Goal: Task Accomplishment & Management: Use online tool/utility

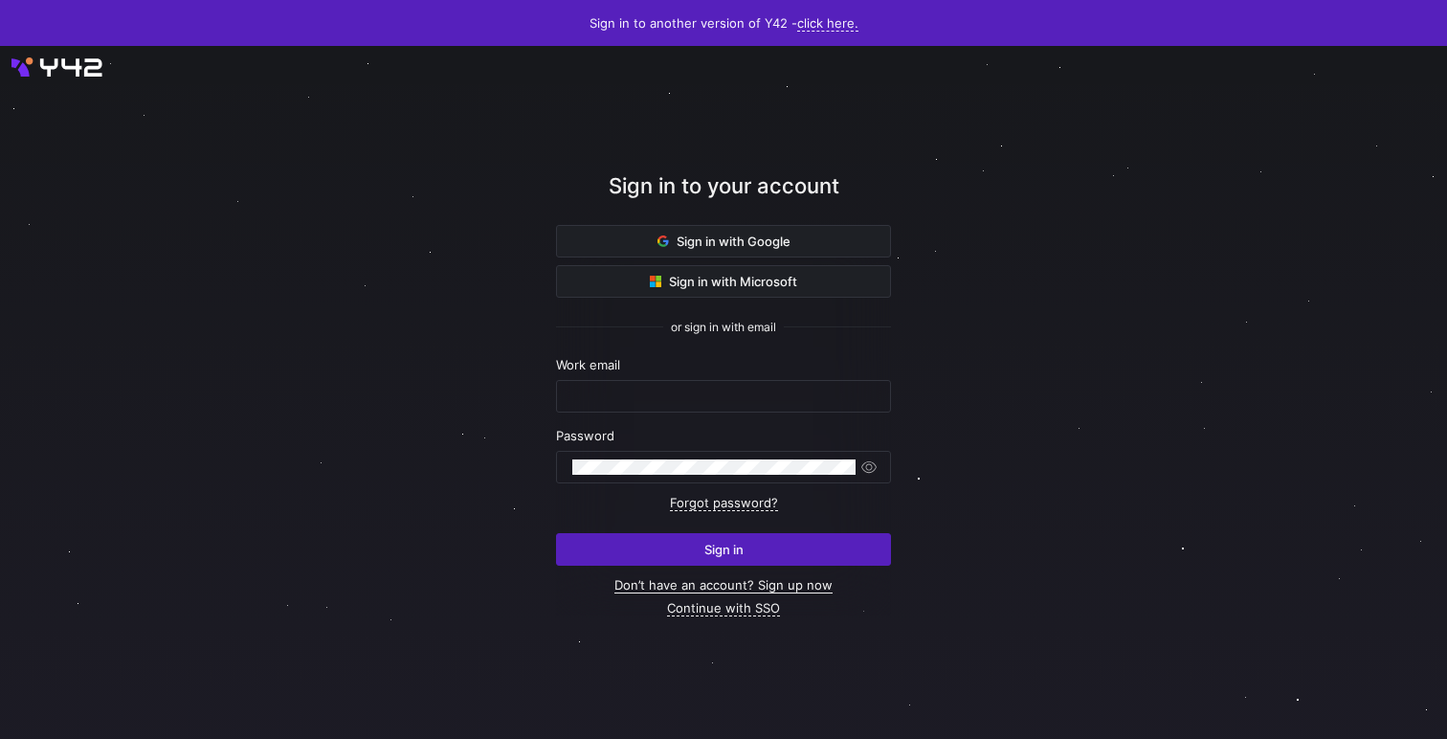
click at [793, 583] on link "Don’t have an account? Sign up now" at bounding box center [724, 585] width 218 height 16
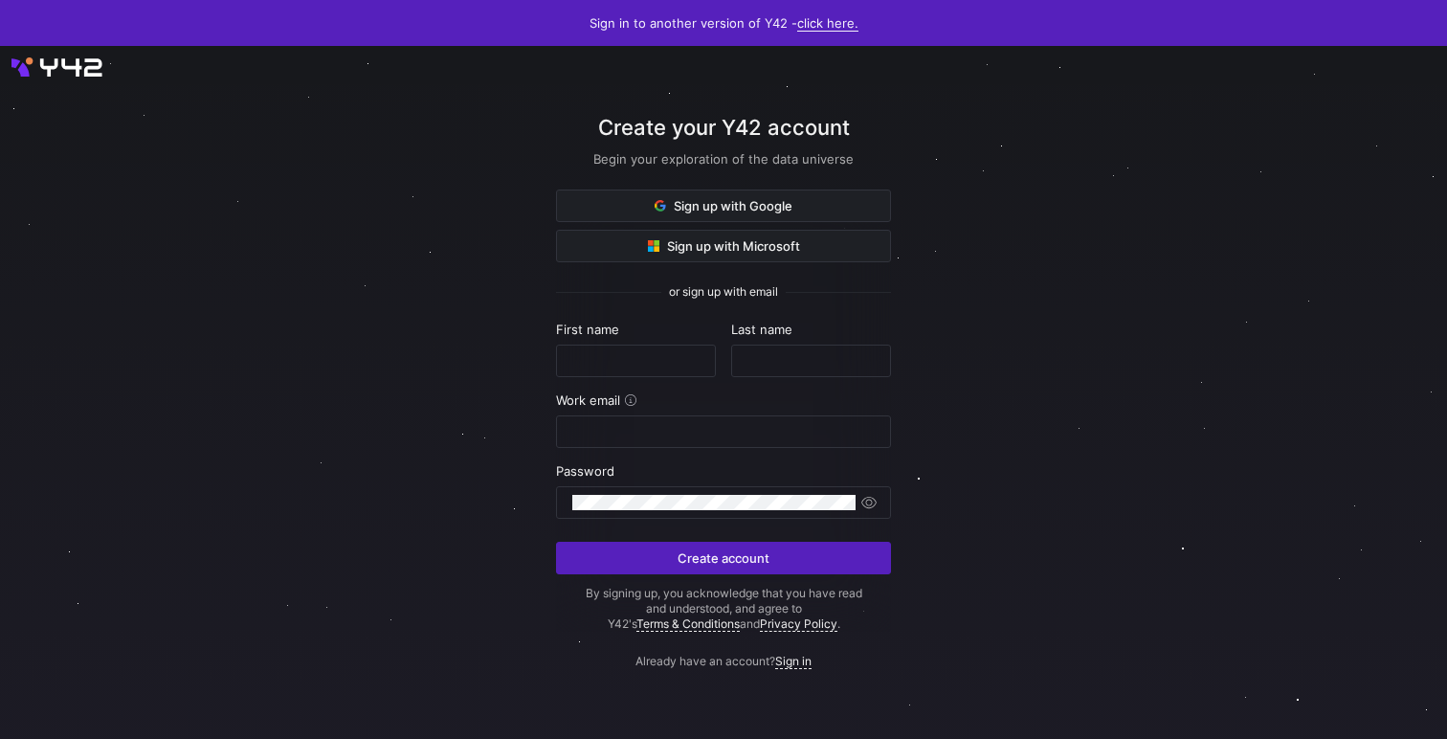
click at [830, 24] on link "click here." at bounding box center [827, 23] width 61 height 16
click at [813, 78] on span "V2" at bounding box center [820, 83] width 23 height 15
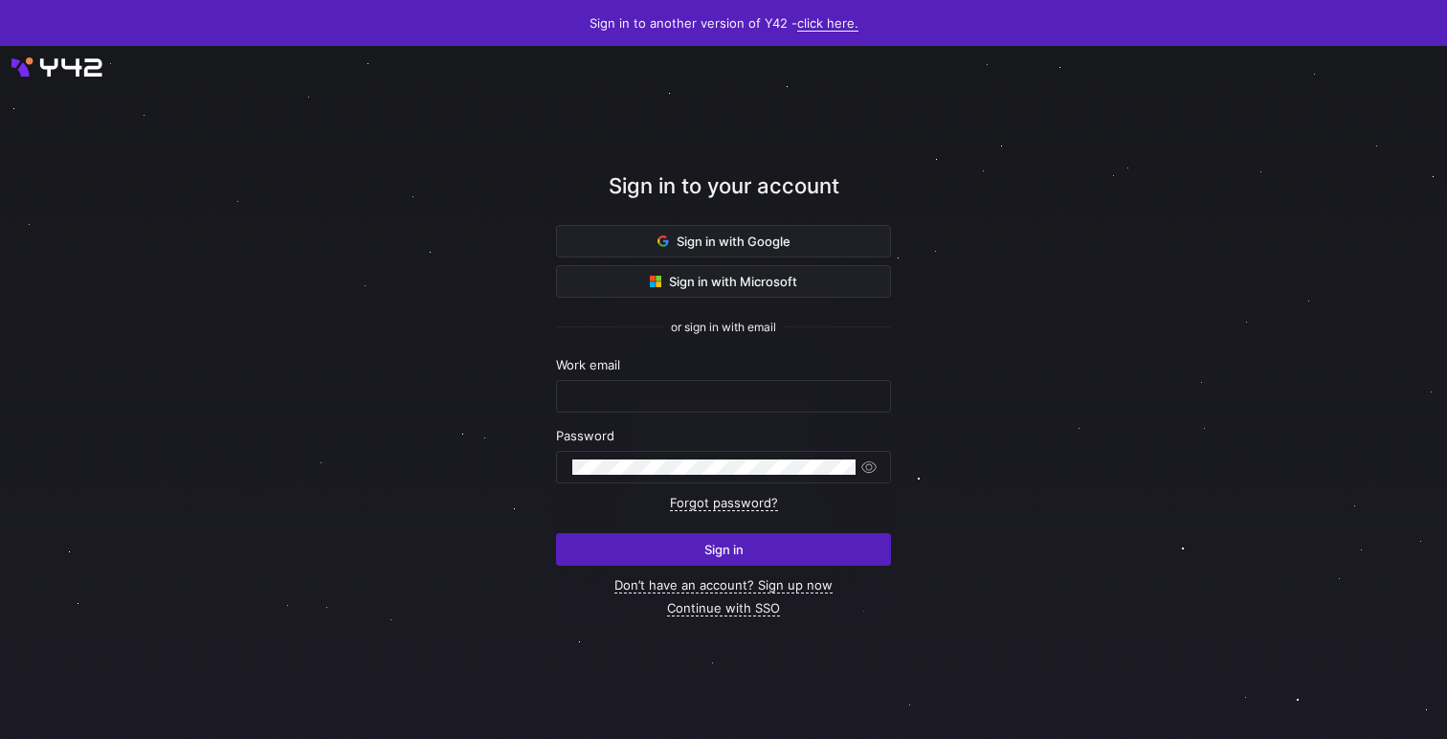
click at [819, 22] on link "click here." at bounding box center [827, 23] width 61 height 16
click at [816, 55] on span "V1" at bounding box center [820, 51] width 23 height 15
click at [826, 20] on link "click here." at bounding box center [827, 23] width 61 height 16
click at [817, 89] on span "V2" at bounding box center [820, 83] width 23 height 15
click at [706, 404] on div at bounding box center [723, 396] width 302 height 31
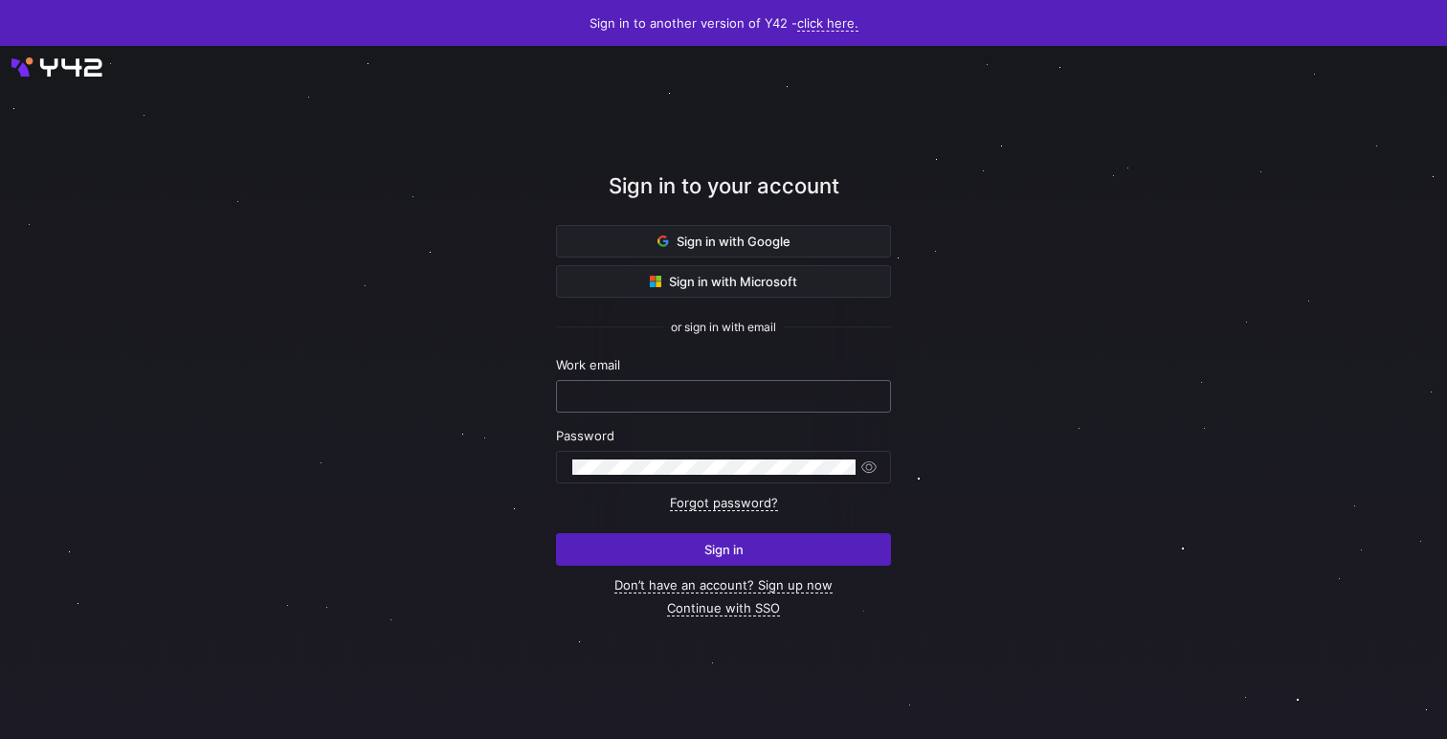
paste input "[EMAIL_ADDRESS][DOMAIN_NAME]"
type input "[EMAIL_ADDRESS][DOMAIN_NAME]"
click at [777, 581] on link "Don’t have an account? Sign up now" at bounding box center [724, 585] width 218 height 16
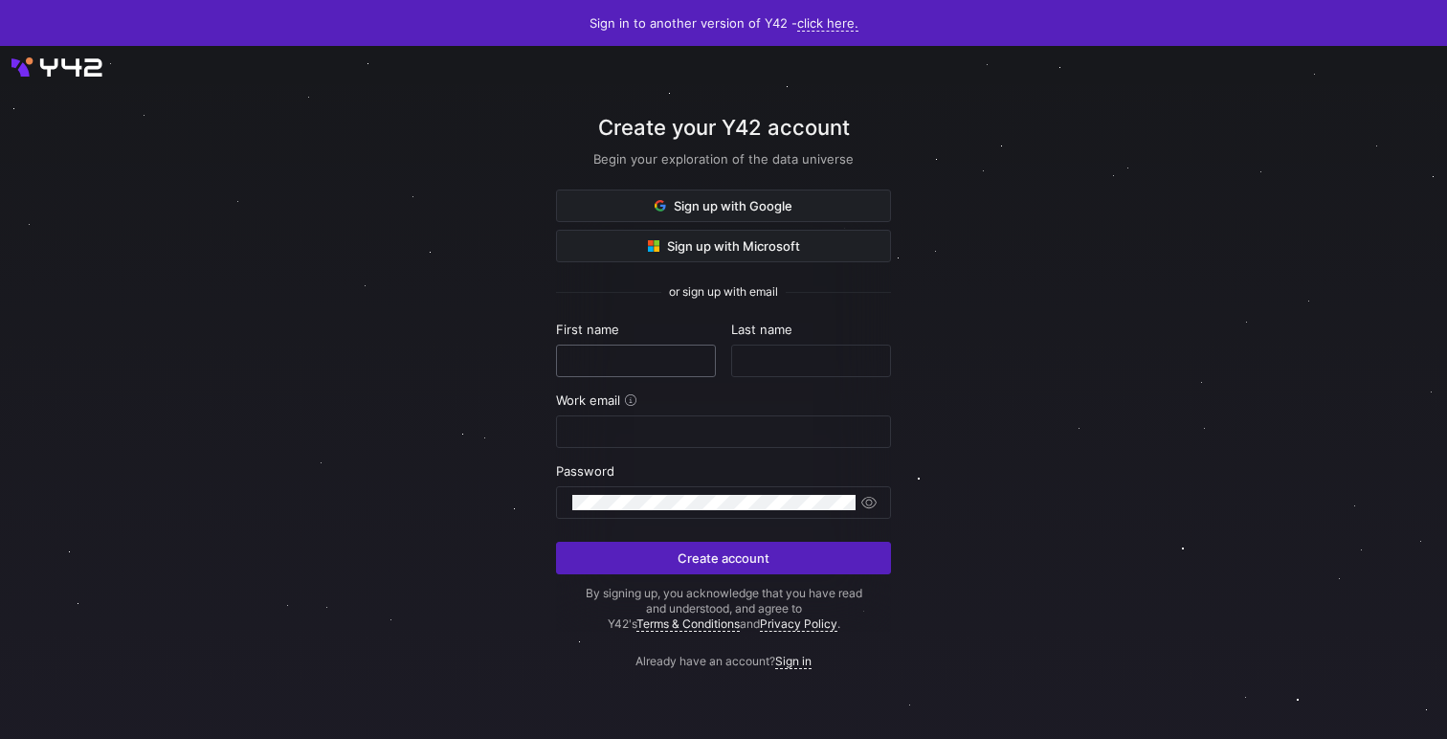
click at [664, 367] on input "text" at bounding box center [635, 360] width 127 height 15
type input "dasdsadsad"
click at [784, 366] on input "sa" at bounding box center [811, 360] width 127 height 15
type input "sadsadas"
click at [711, 445] on div at bounding box center [723, 431] width 302 height 31
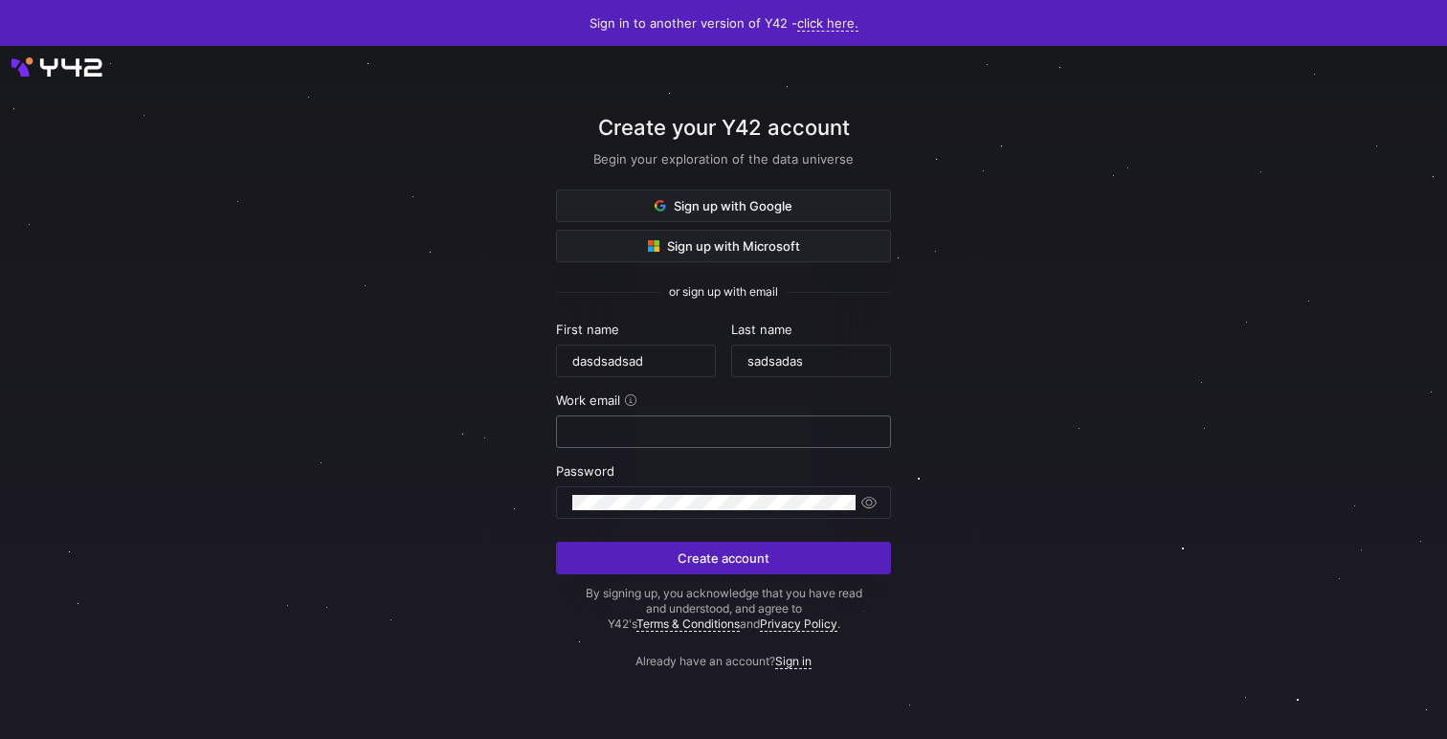
click at [711, 437] on input "email" at bounding box center [723, 431] width 302 height 15
paste input "[EMAIL_ADDRESS][DOMAIN_NAME]"
type input "[EMAIL_ADDRESS][DOMAIN_NAME]"
click at [556, 542] on button "Create account" at bounding box center [723, 558] width 335 height 33
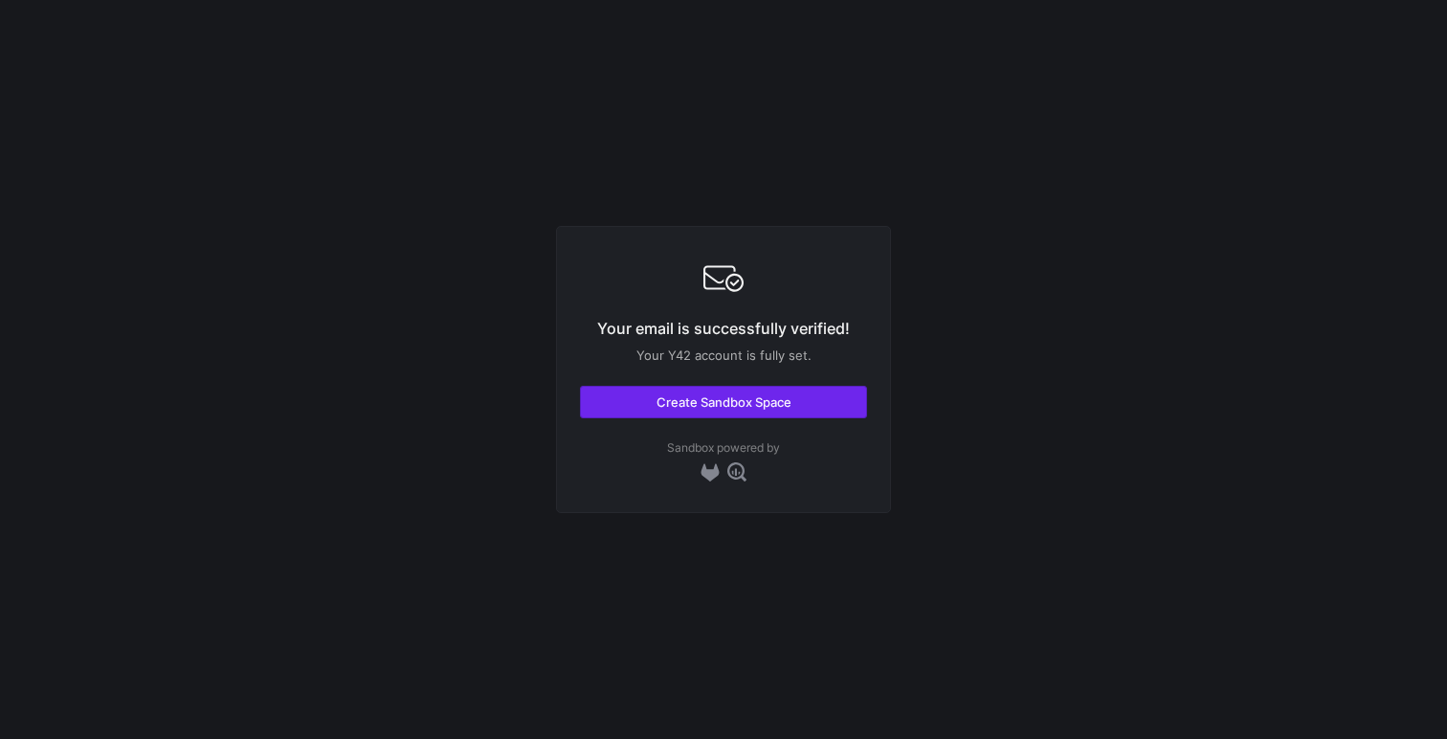
click at [748, 412] on span "button" at bounding box center [723, 402] width 285 height 31
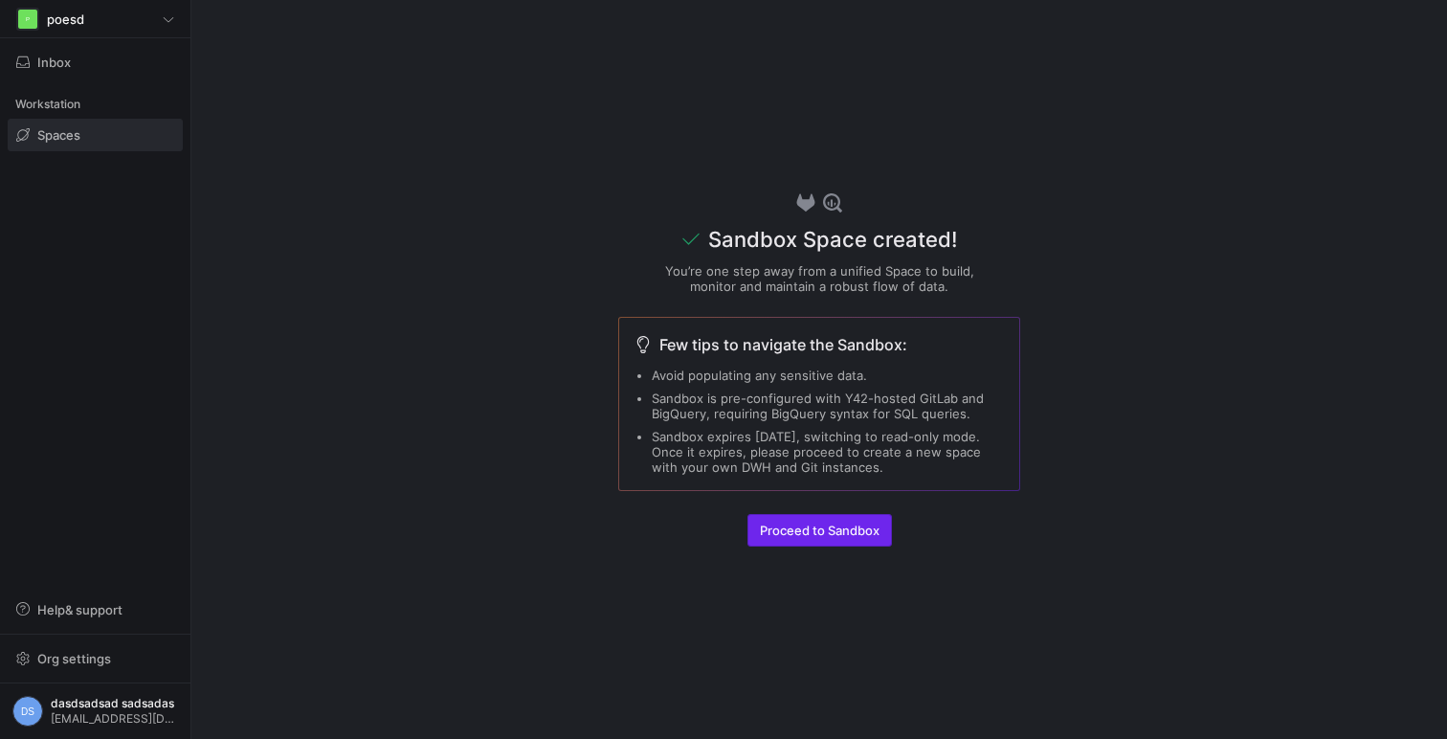
click at [836, 538] on span "button" at bounding box center [820, 530] width 143 height 31
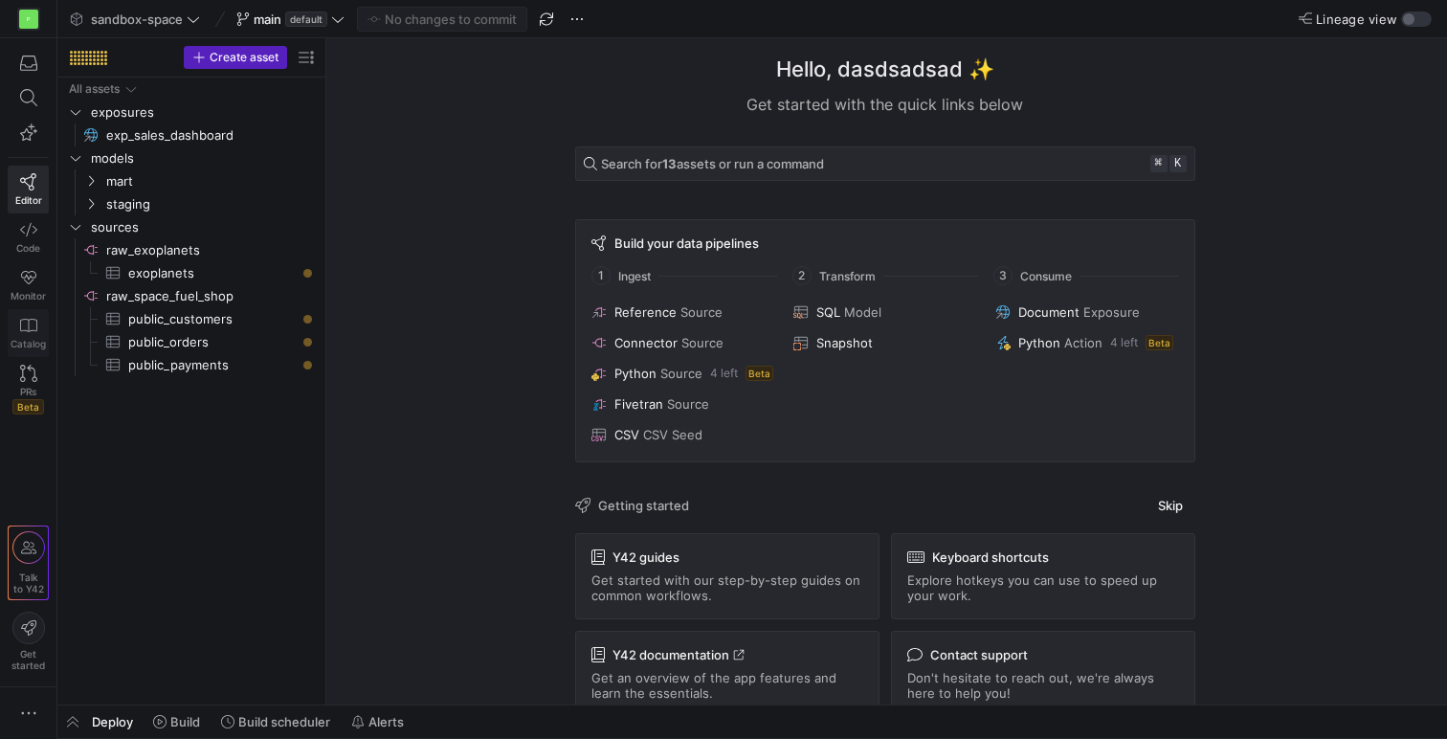
click at [21, 334] on link "Catalog" at bounding box center [28, 333] width 41 height 48
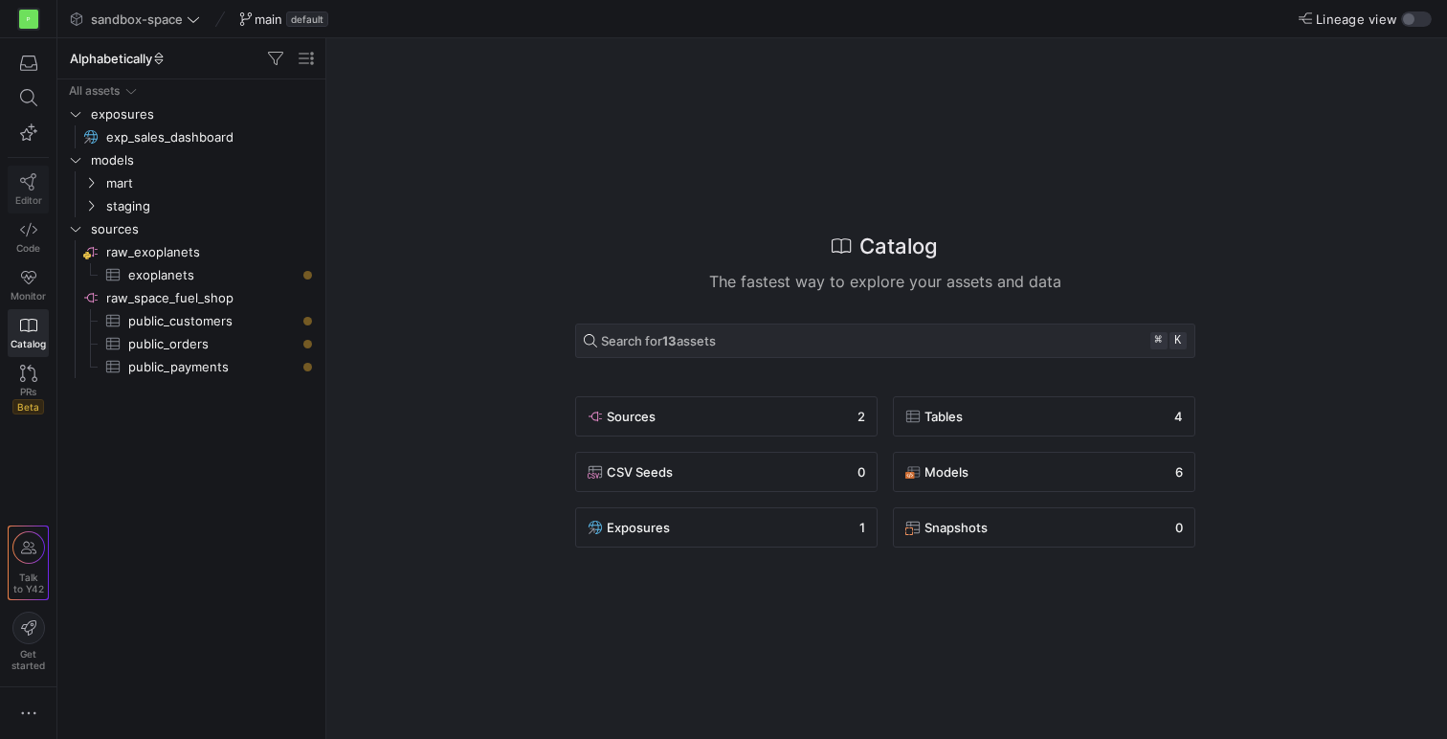
click at [26, 192] on link "Editor" at bounding box center [28, 190] width 41 height 48
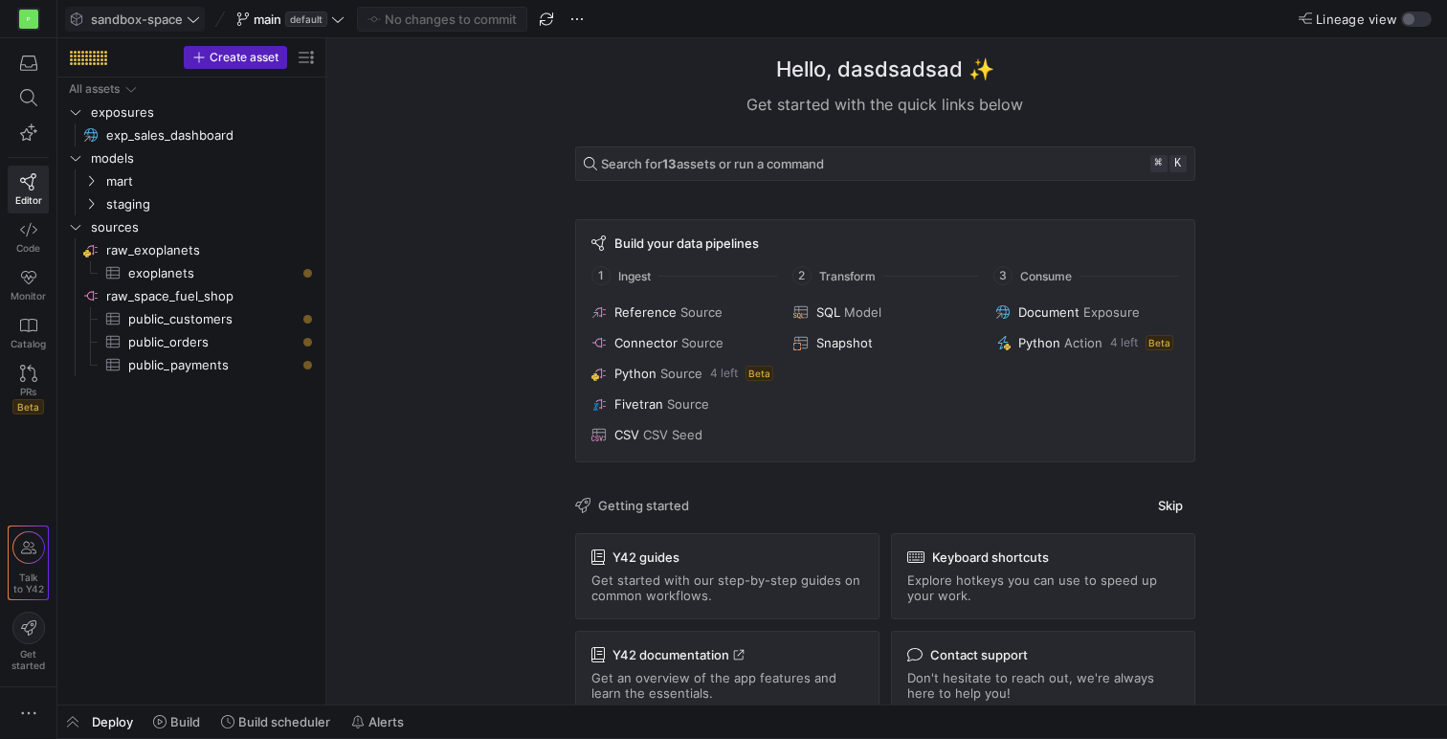
click at [183, 20] on span "sandbox-space" at bounding box center [135, 18] width 130 height 15
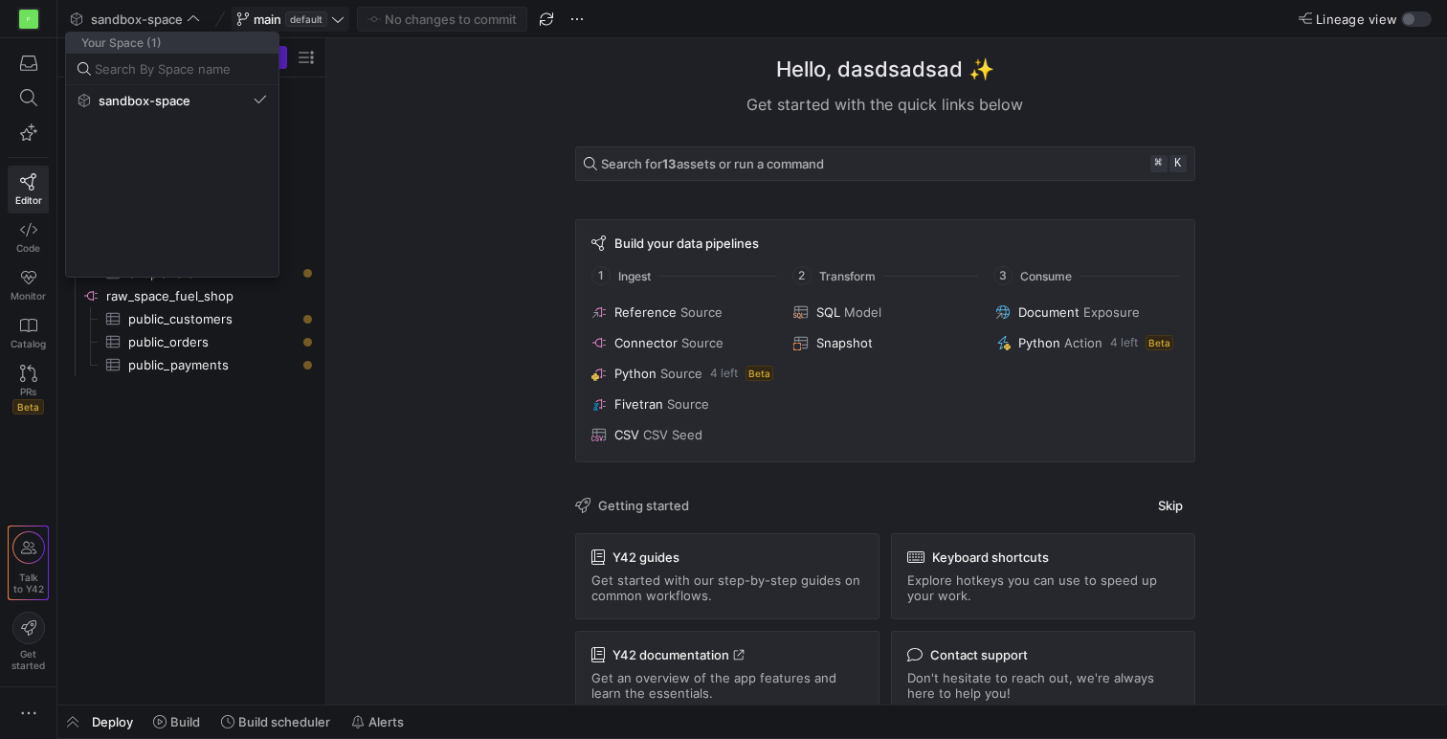
click at [346, 22] on div at bounding box center [723, 369] width 1447 height 739
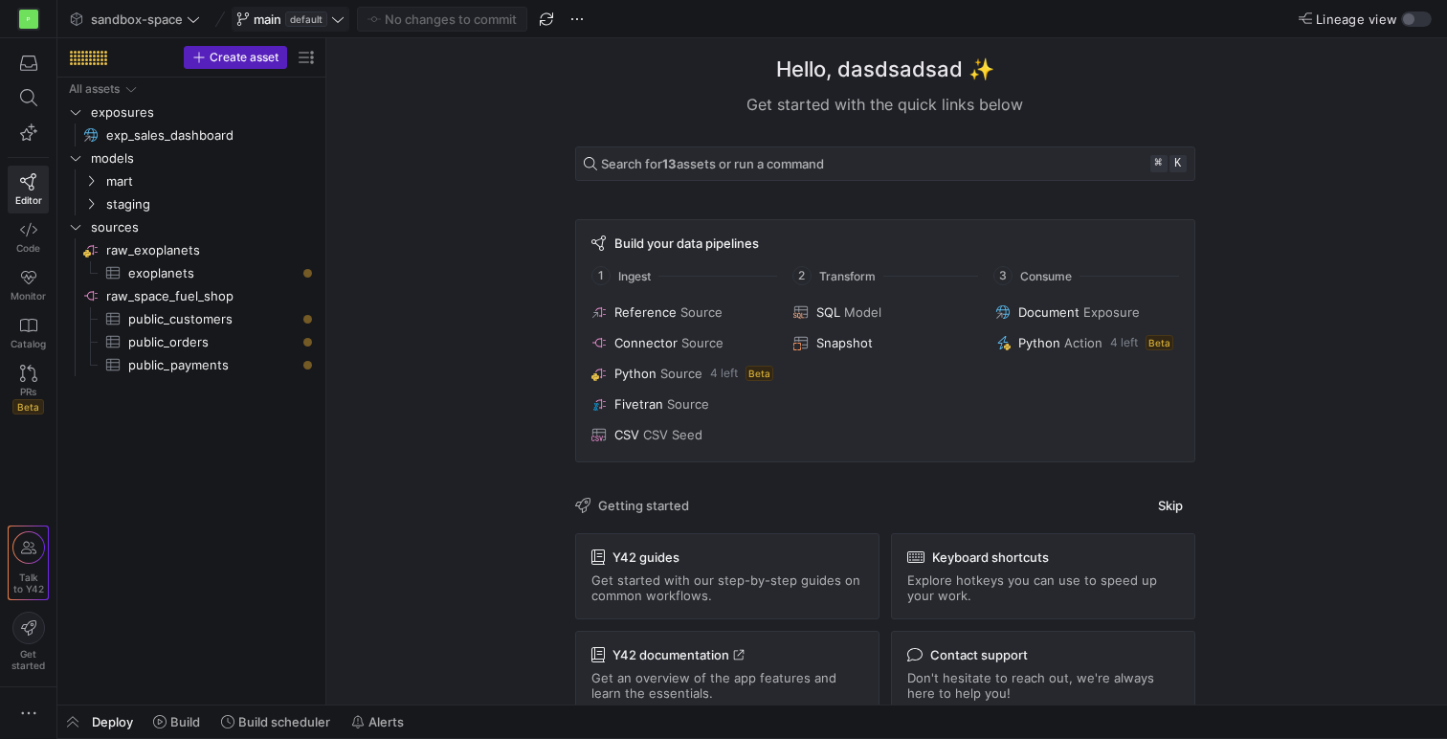
click at [340, 22] on icon at bounding box center [337, 18] width 13 height 13
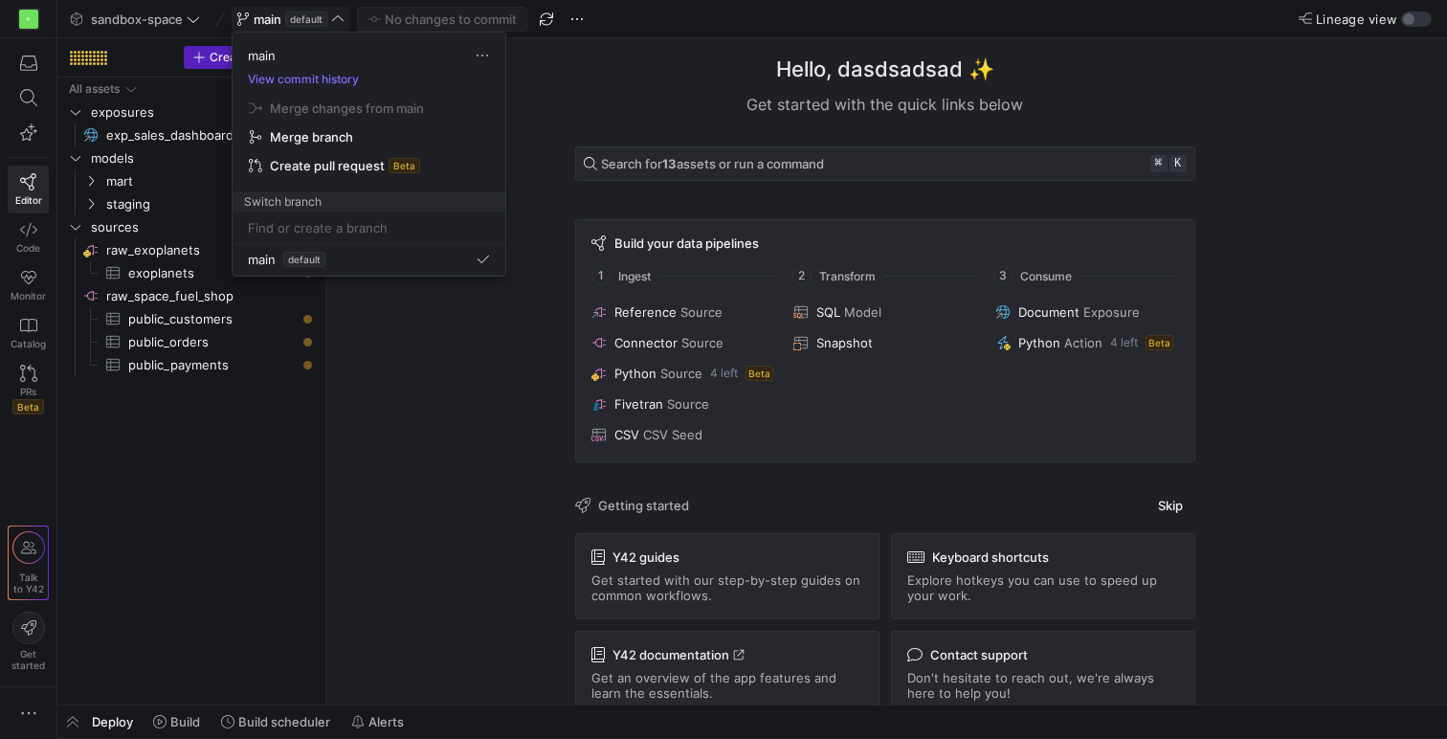
click at [339, 22] on div at bounding box center [723, 369] width 1447 height 739
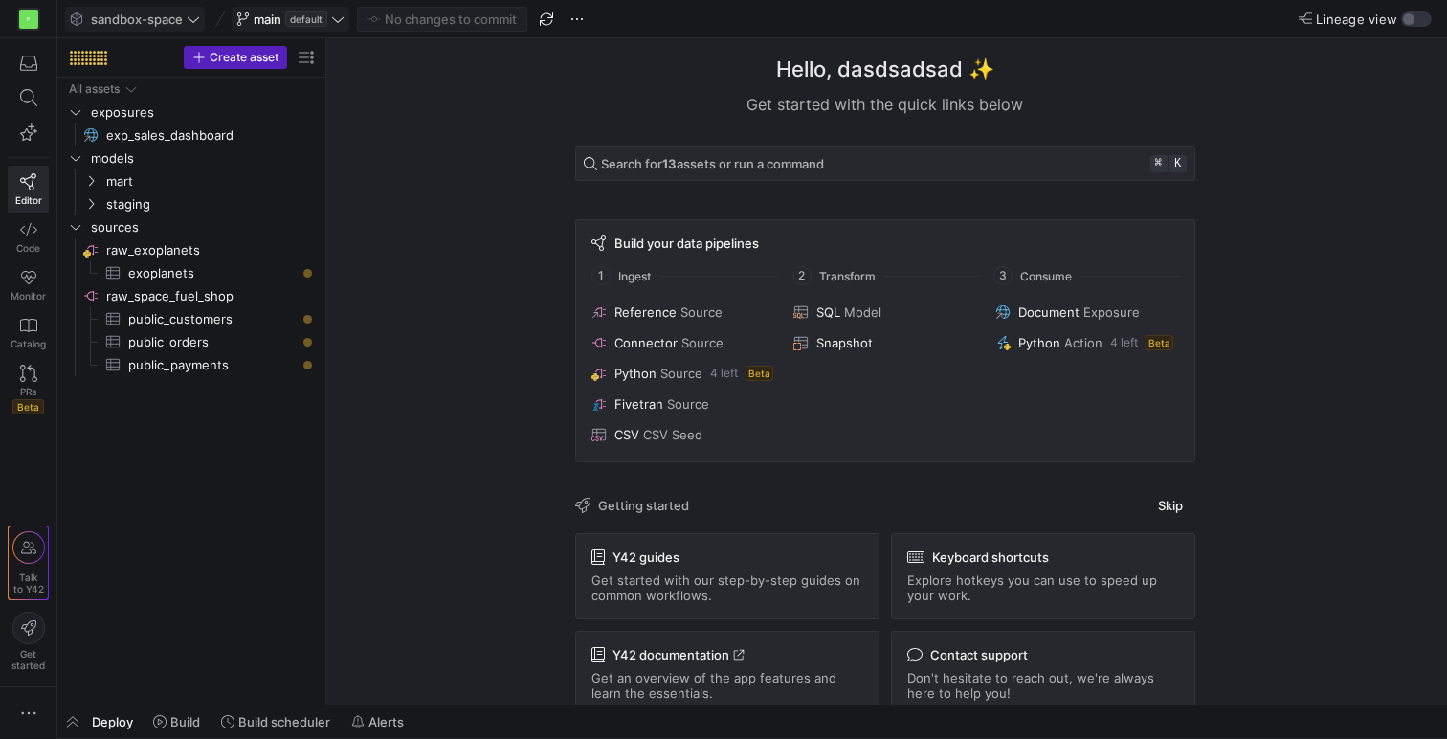
click at [193, 17] on icon at bounding box center [193, 18] width 13 height 13
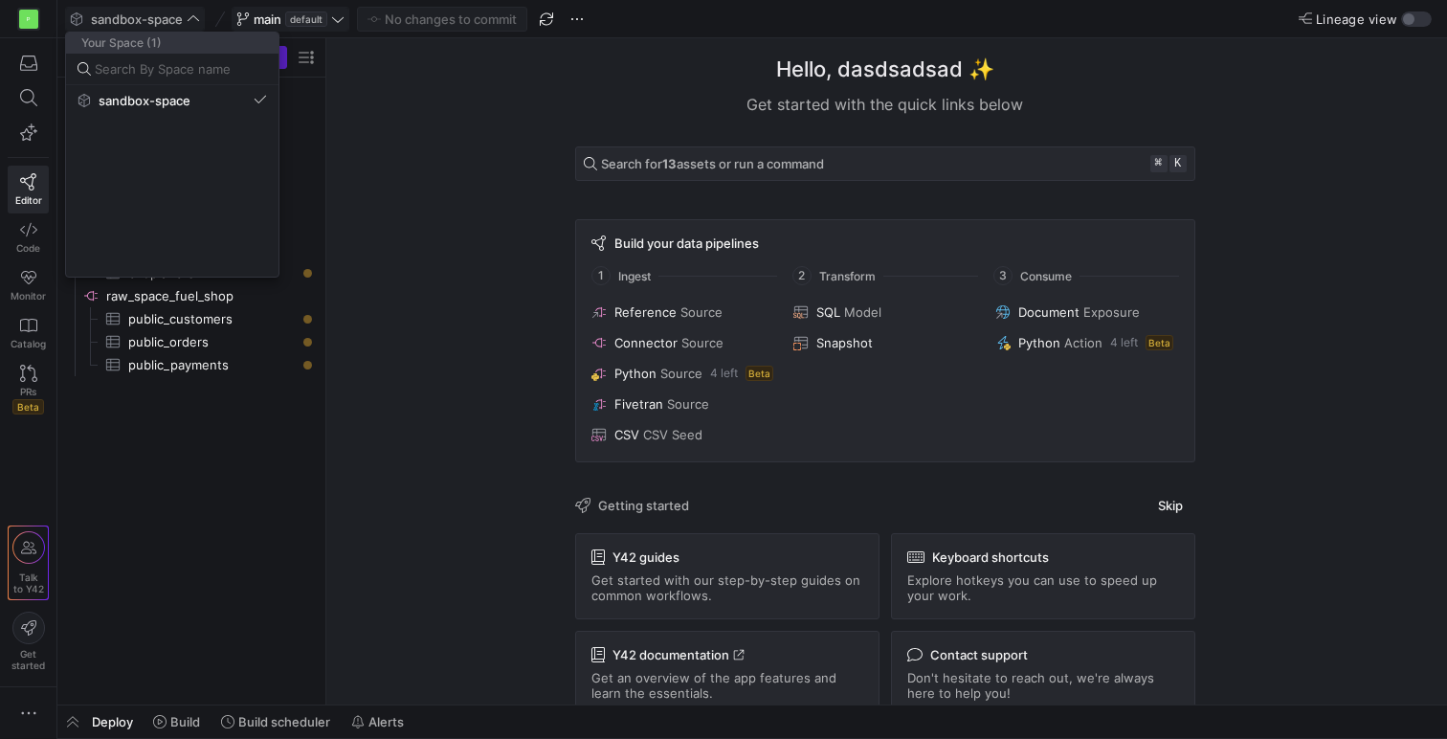
click at [292, 442] on div at bounding box center [723, 369] width 1447 height 739
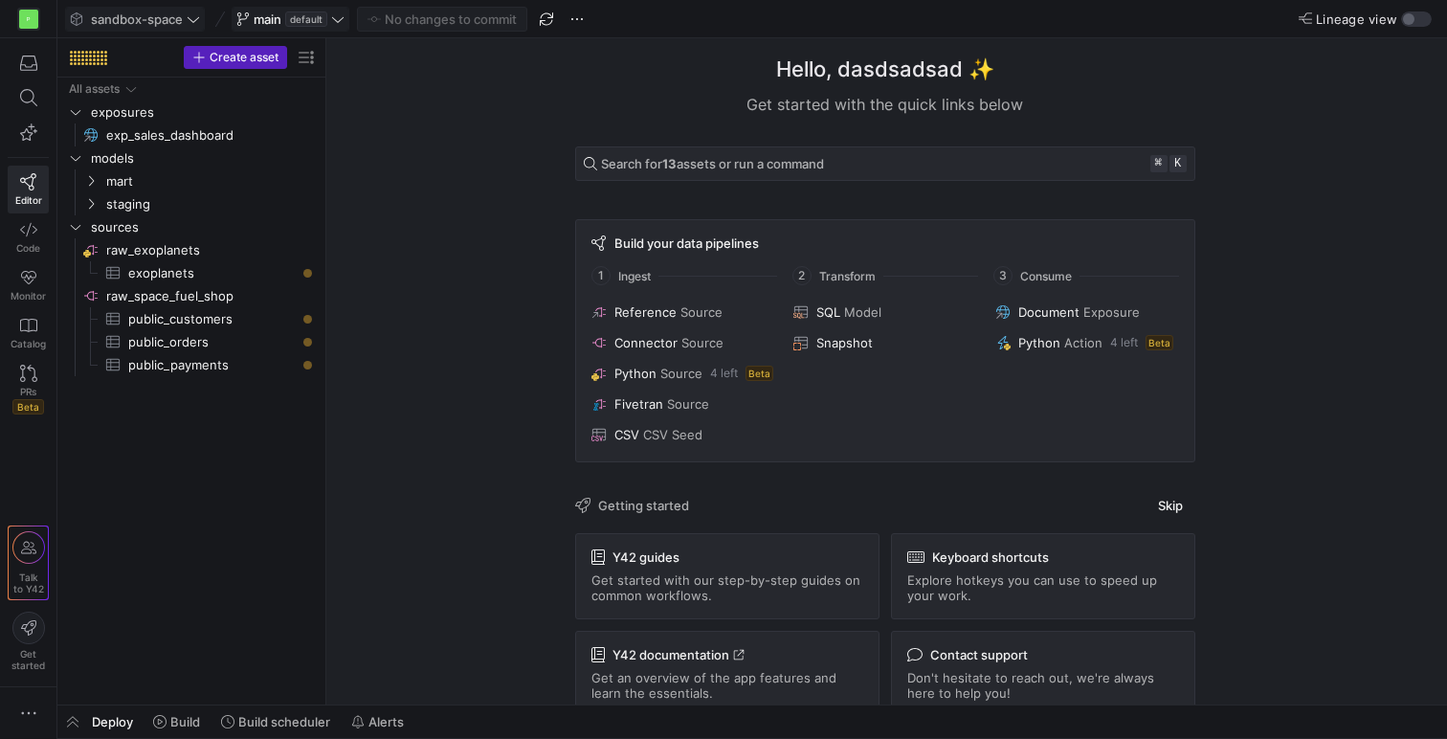
click at [266, 14] on span "main" at bounding box center [268, 18] width 28 height 15
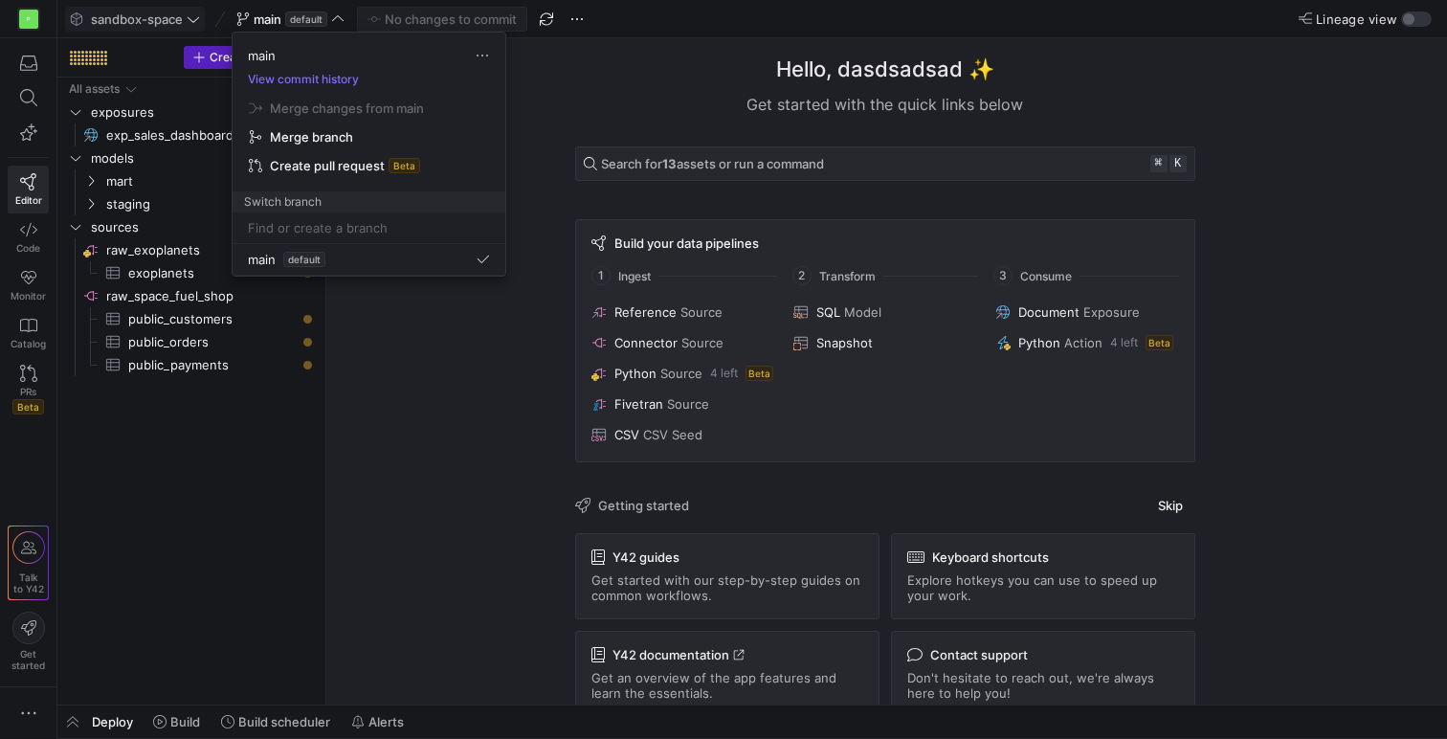
click at [662, 73] on div at bounding box center [723, 369] width 1447 height 739
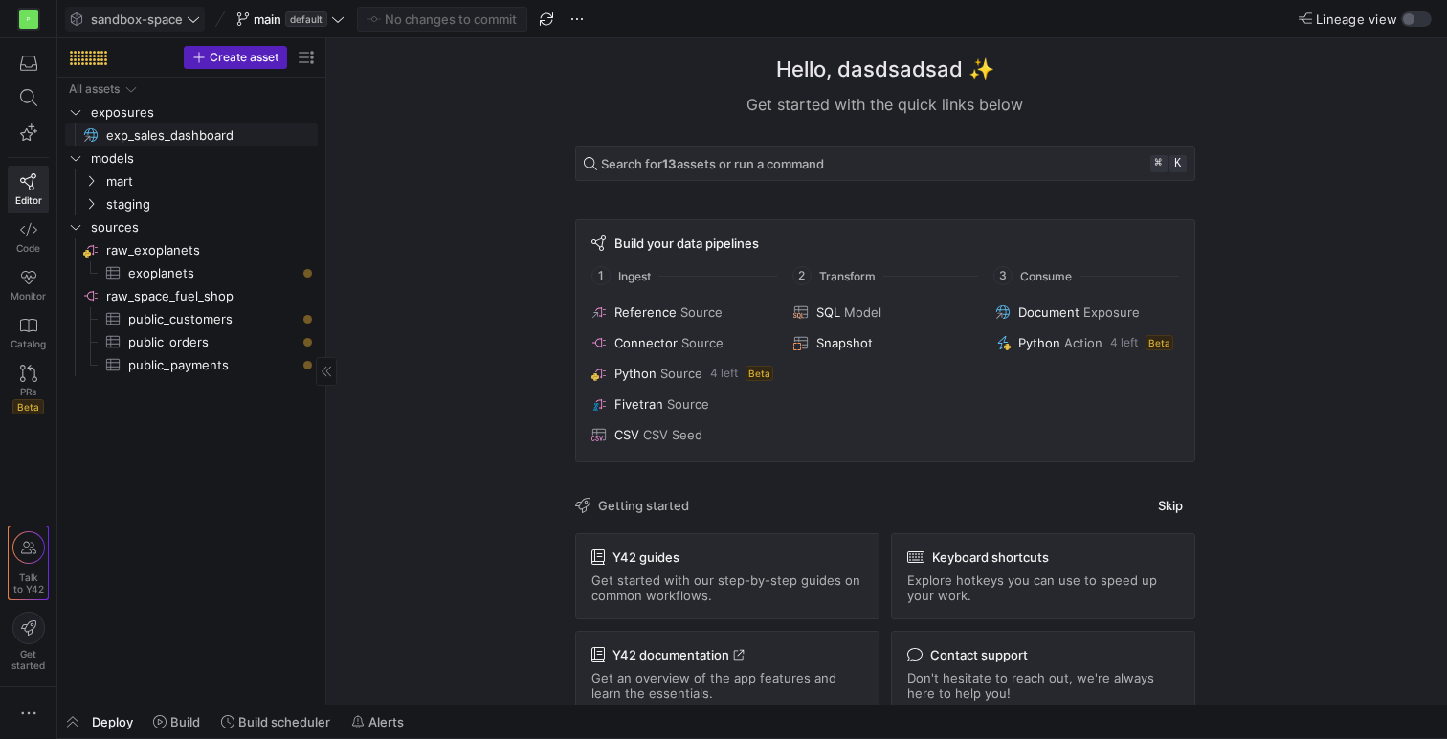
click at [158, 132] on span "exp_sales_dashboard​​​​​" at bounding box center [201, 135] width 190 height 22
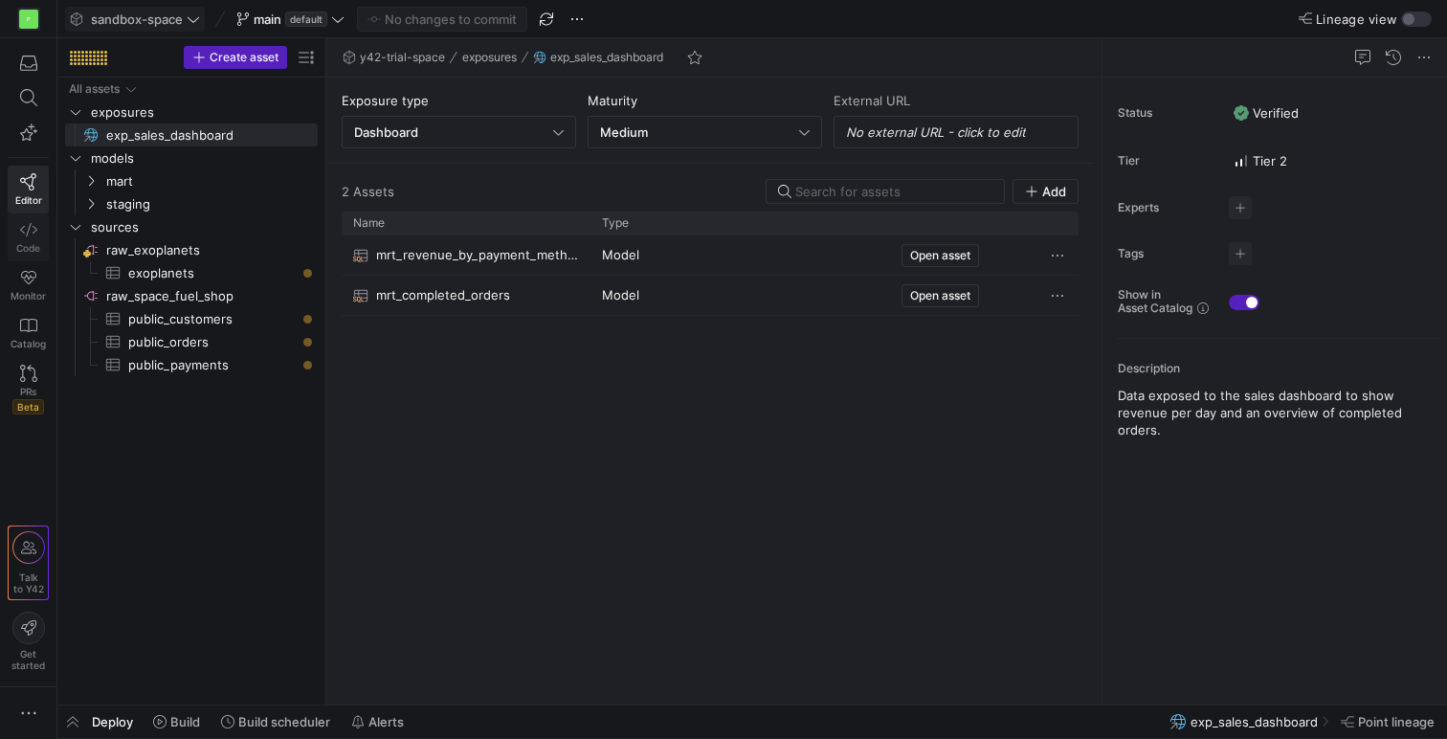
click at [12, 237] on link "Code" at bounding box center [28, 237] width 41 height 48
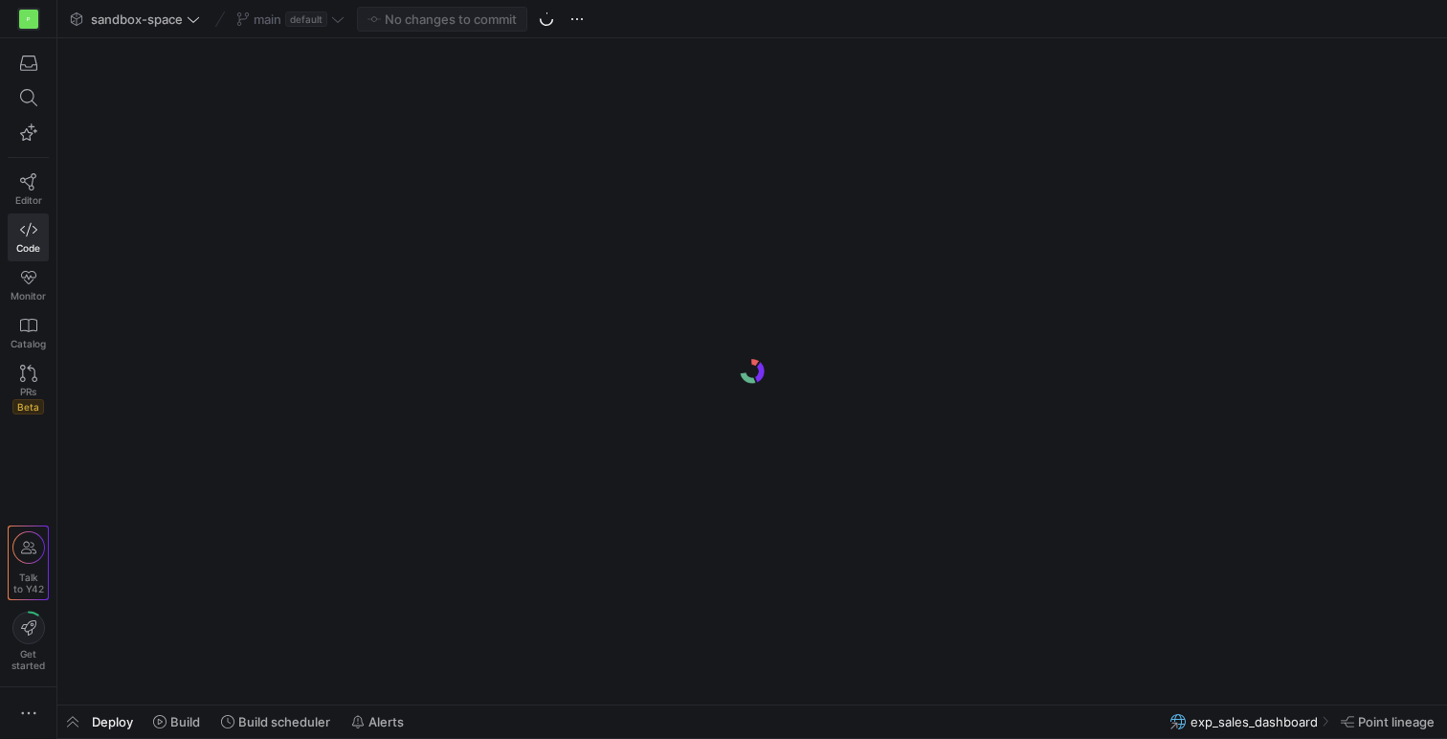
scroll to position [52, 201]
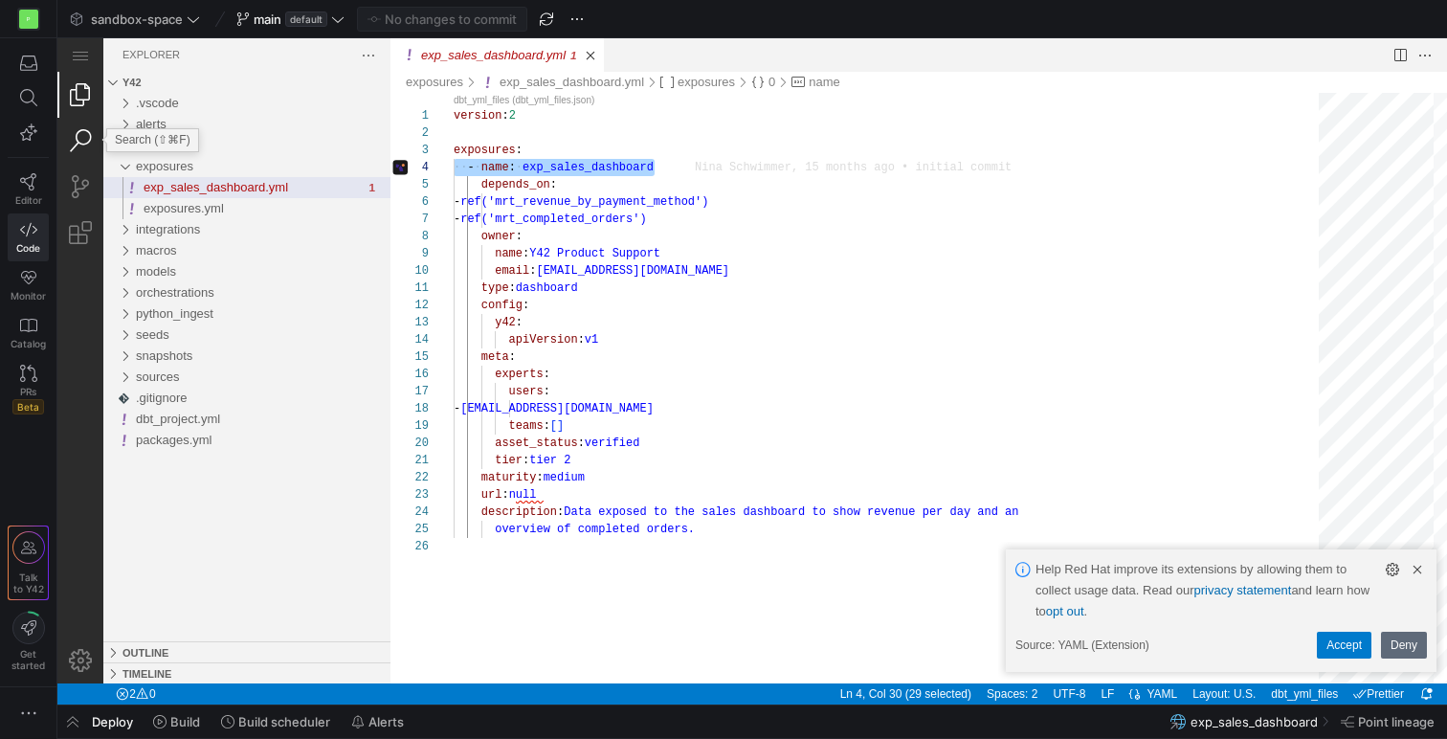
click at [69, 130] on link "Search (⇧⌘F)" at bounding box center [80, 141] width 46 height 46
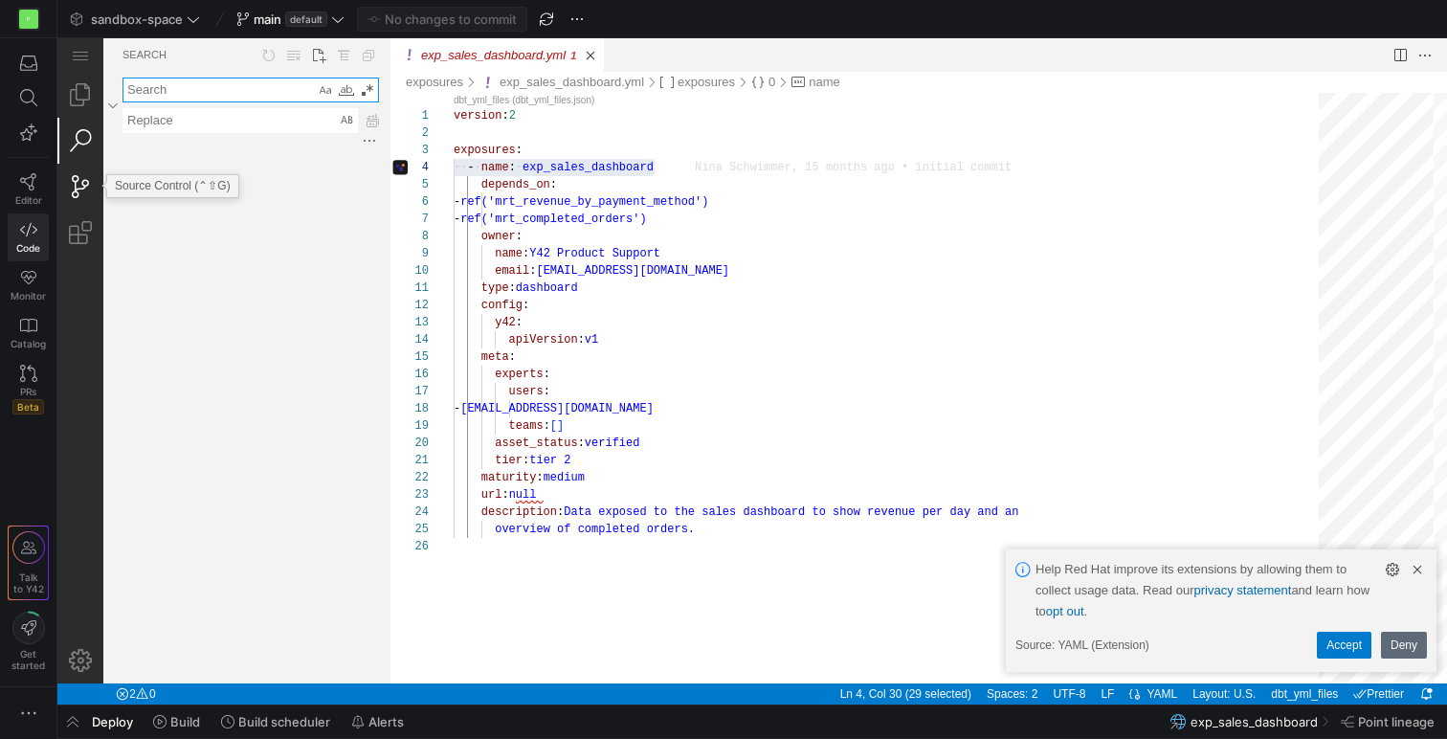
click at [82, 179] on link "Source Control (⌃⇧G)" at bounding box center [80, 187] width 46 height 46
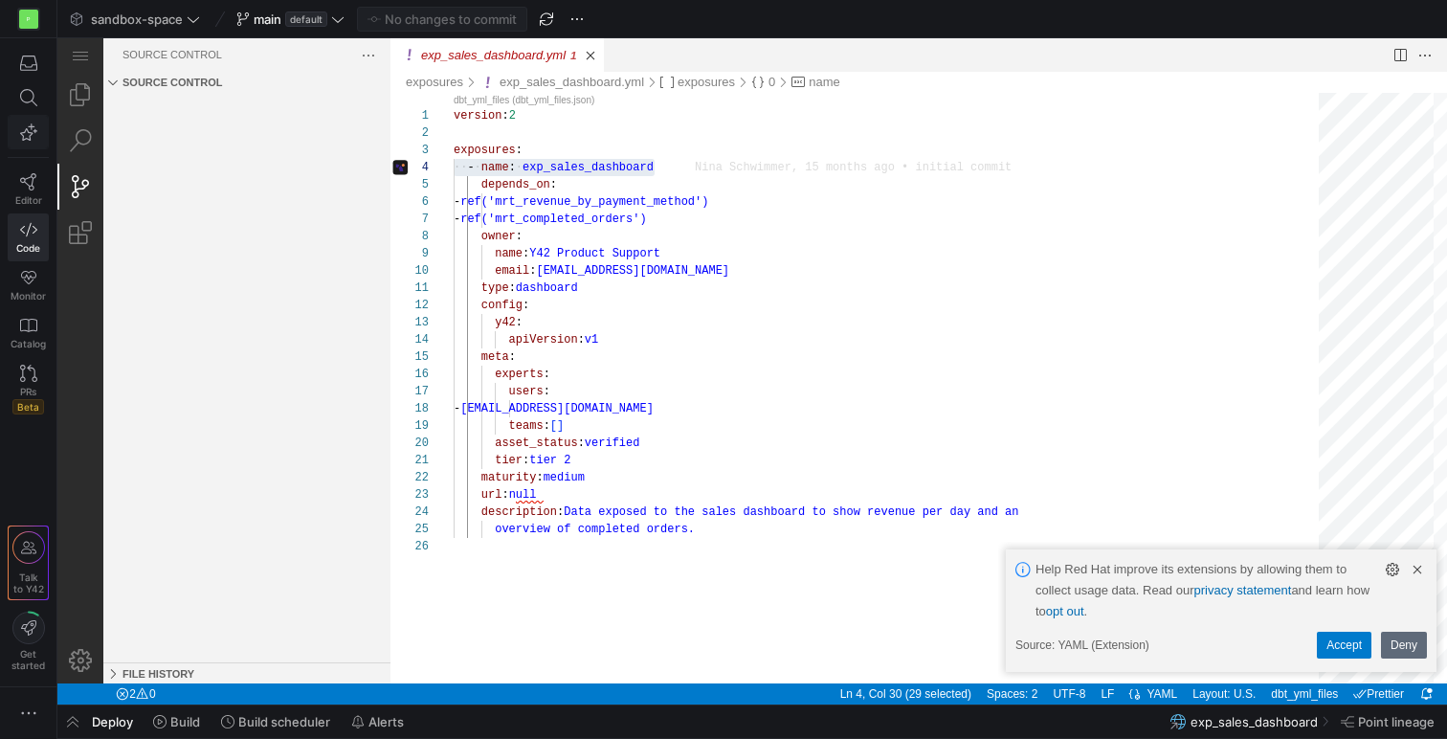
click at [22, 127] on icon "button" at bounding box center [28, 131] width 17 height 17
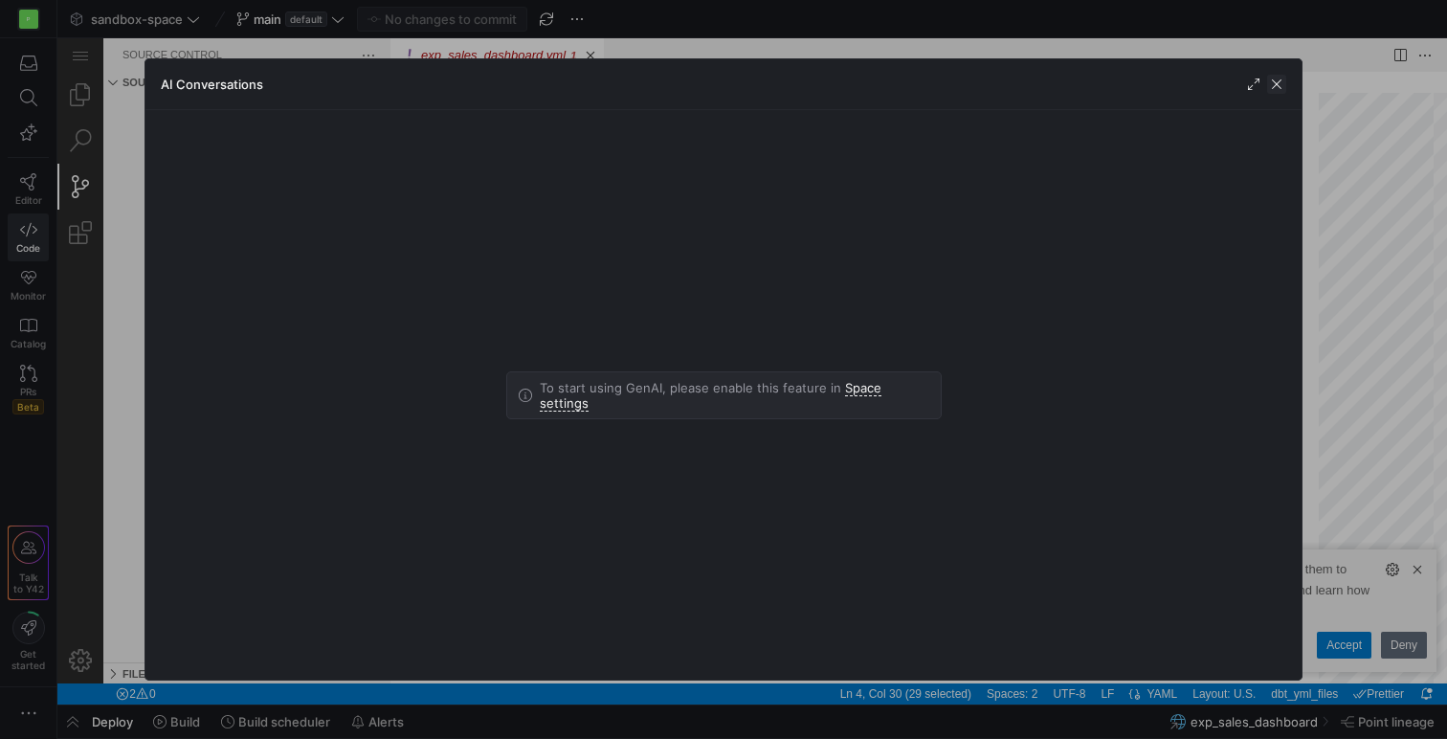
click at [1283, 80] on span "button" at bounding box center [1276, 84] width 19 height 19
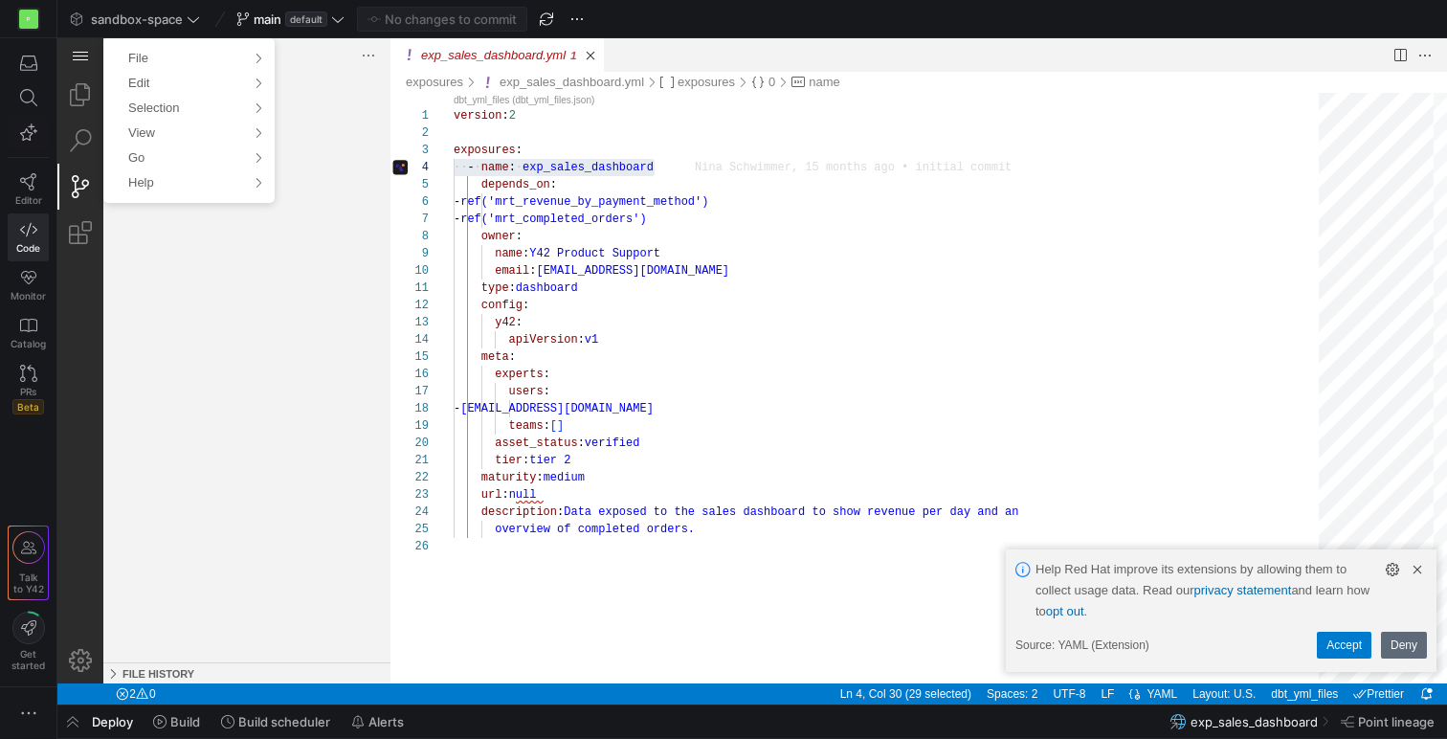
click at [81, 46] on div "Application Menu" at bounding box center [80, 55] width 46 height 34
click at [25, 104] on icon at bounding box center [28, 97] width 17 height 17
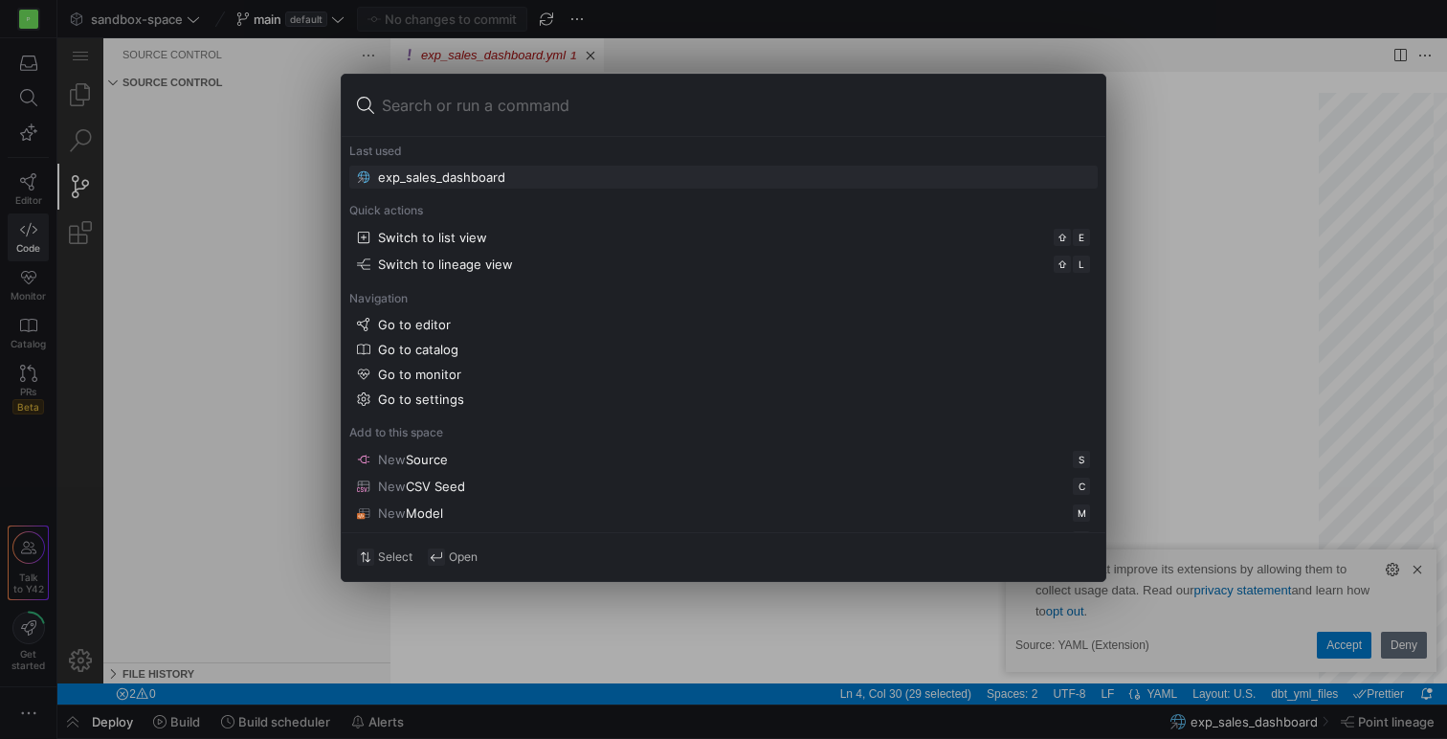
click at [24, 61] on div at bounding box center [723, 369] width 1447 height 739
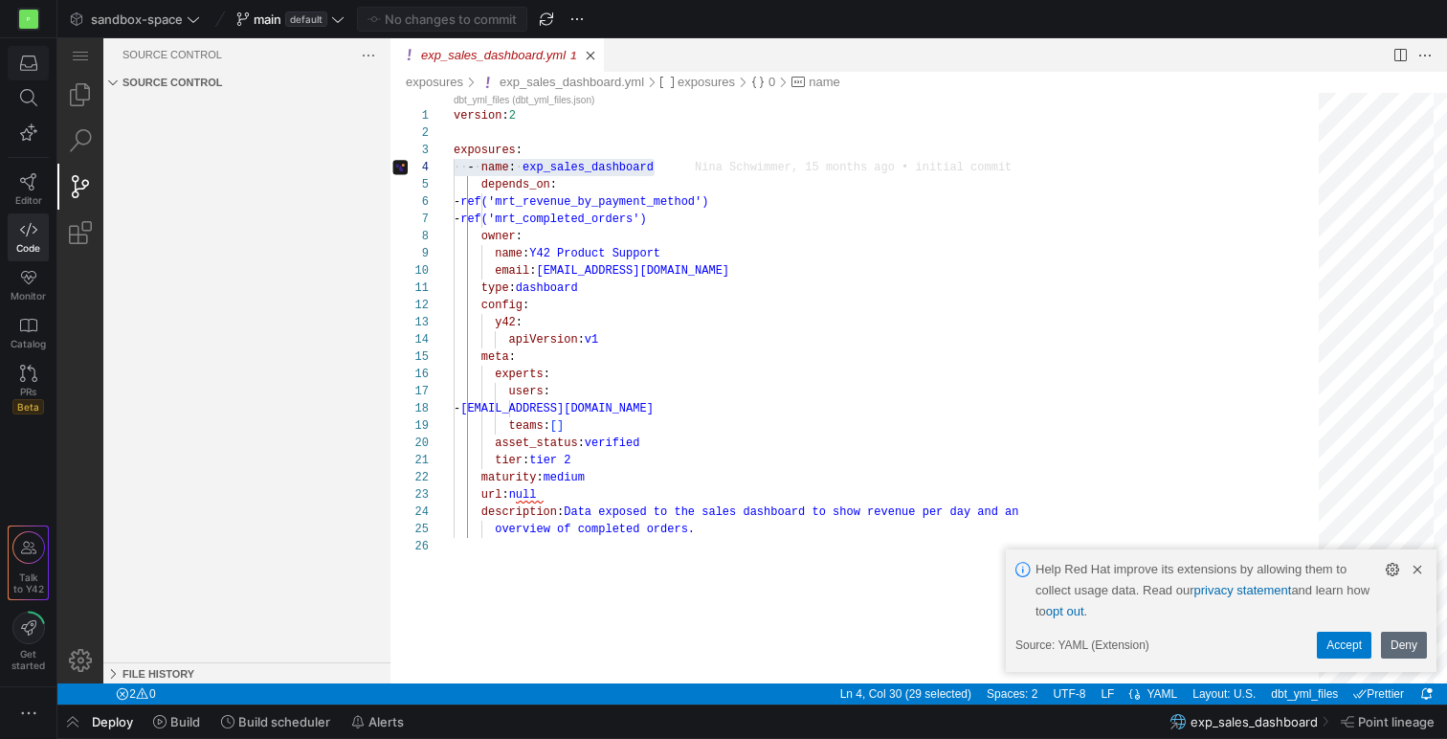
click at [26, 74] on span "button" at bounding box center [28, 63] width 39 height 33
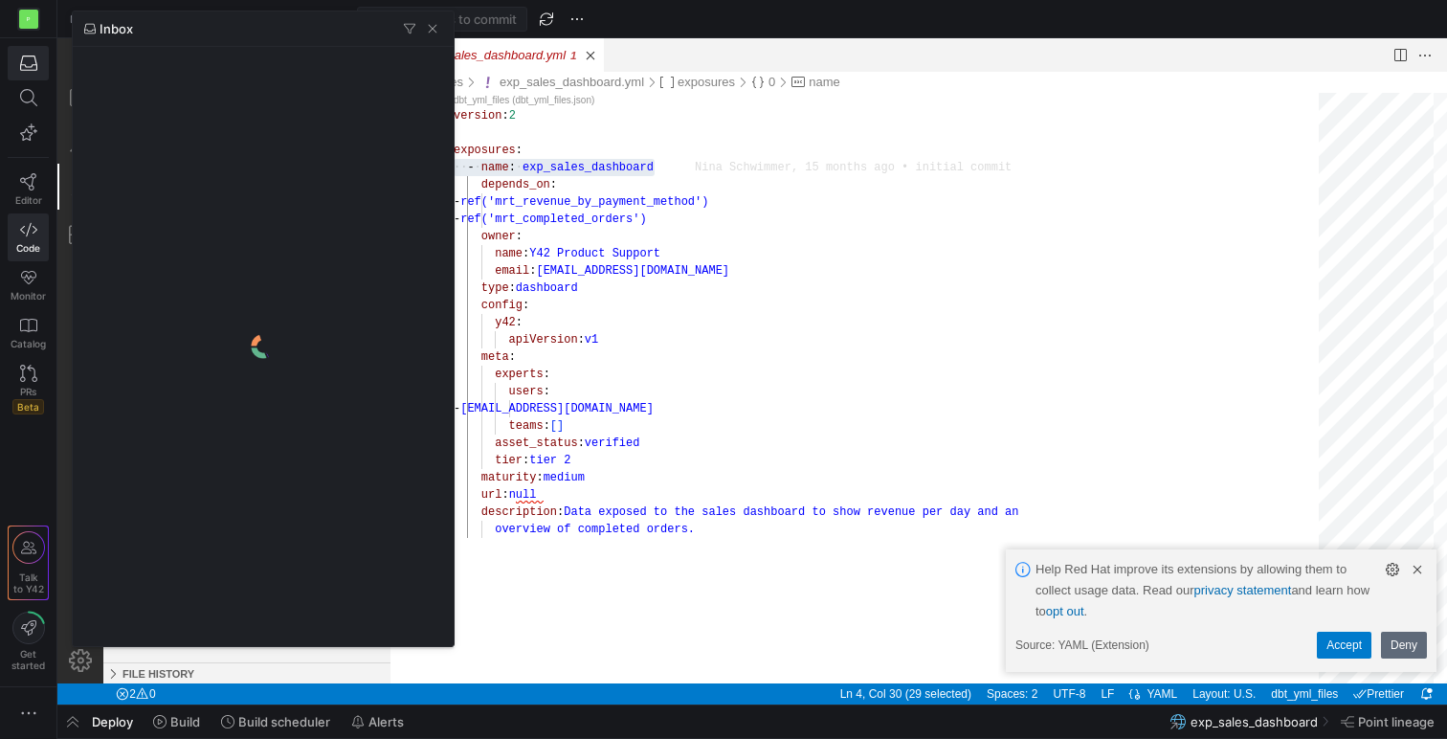
click at [8, 481] on div at bounding box center [723, 369] width 1447 height 739
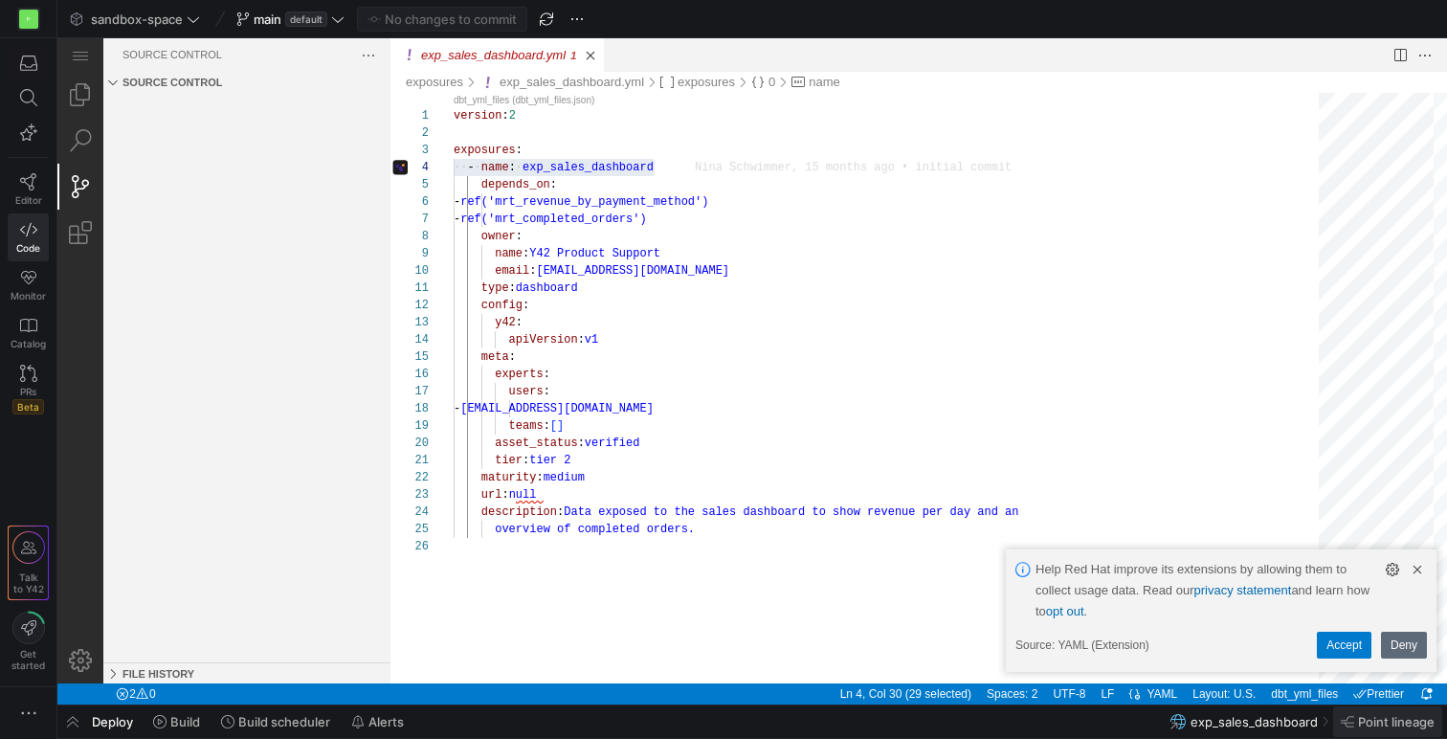
click at [1401, 722] on span "Point lineage" at bounding box center [1396, 721] width 77 height 15
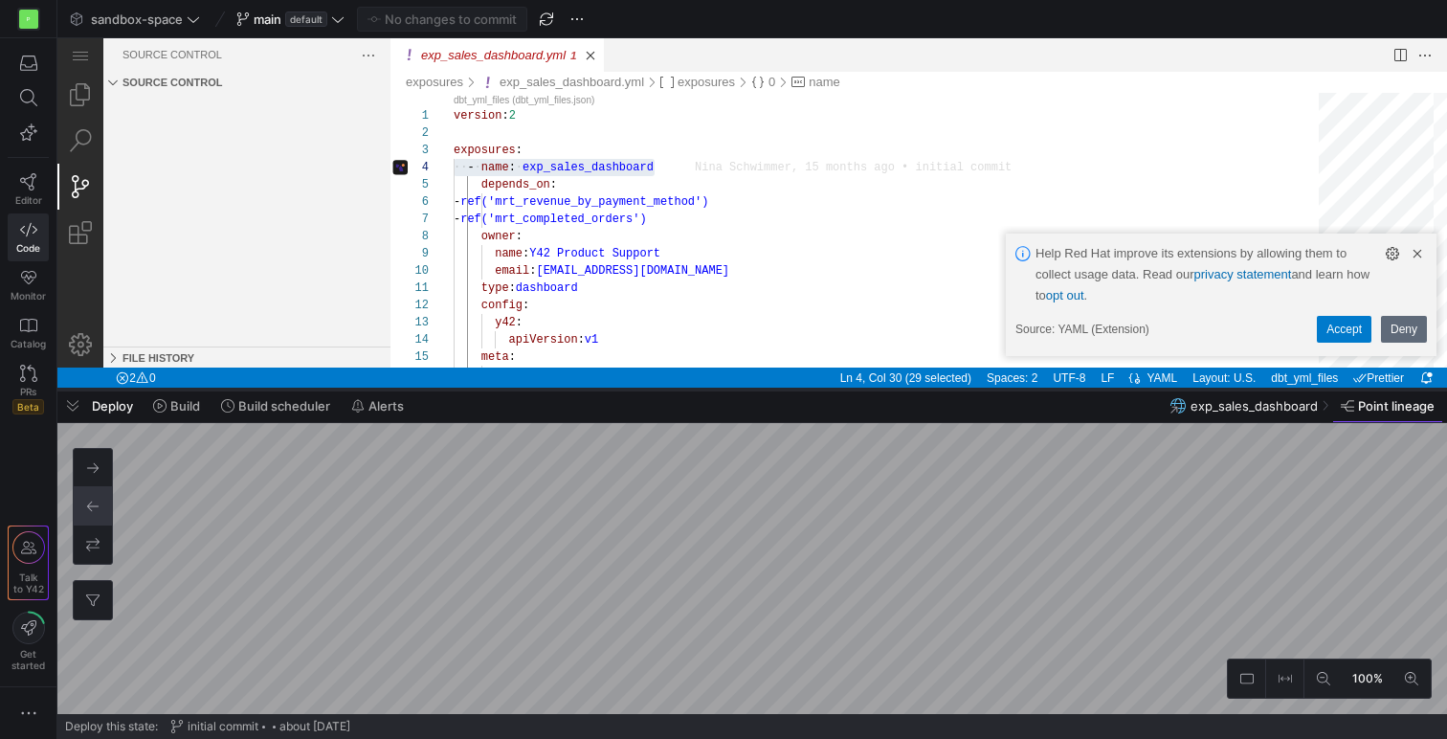
click at [1055, 386] on as-split "sandbox-space main default No changes to commit Preview local changes exp_sales…" at bounding box center [752, 369] width 1390 height 739
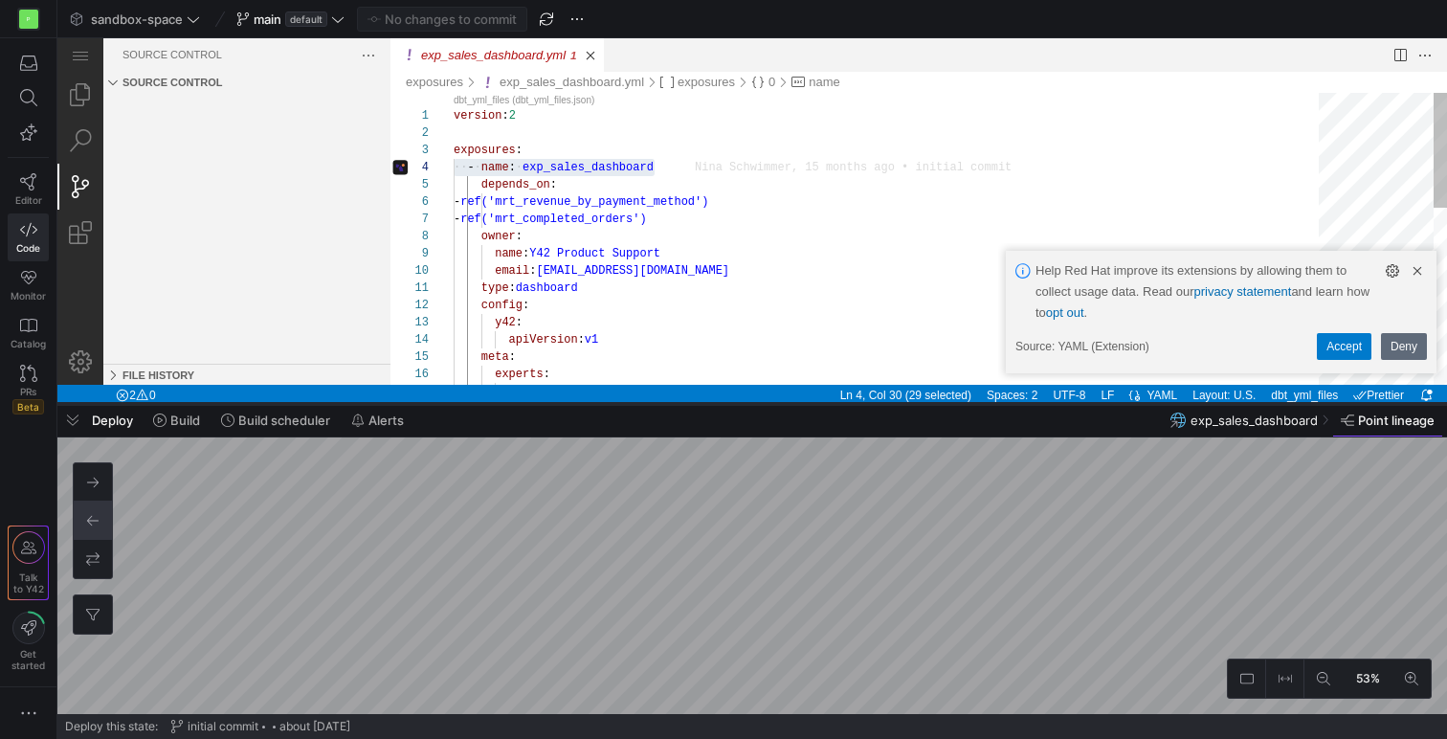
drag, startPoint x: 826, startPoint y: 390, endPoint x: 819, endPoint y: 405, distance: 16.7
click at [819, 405] on div at bounding box center [752, 404] width 1390 height 8
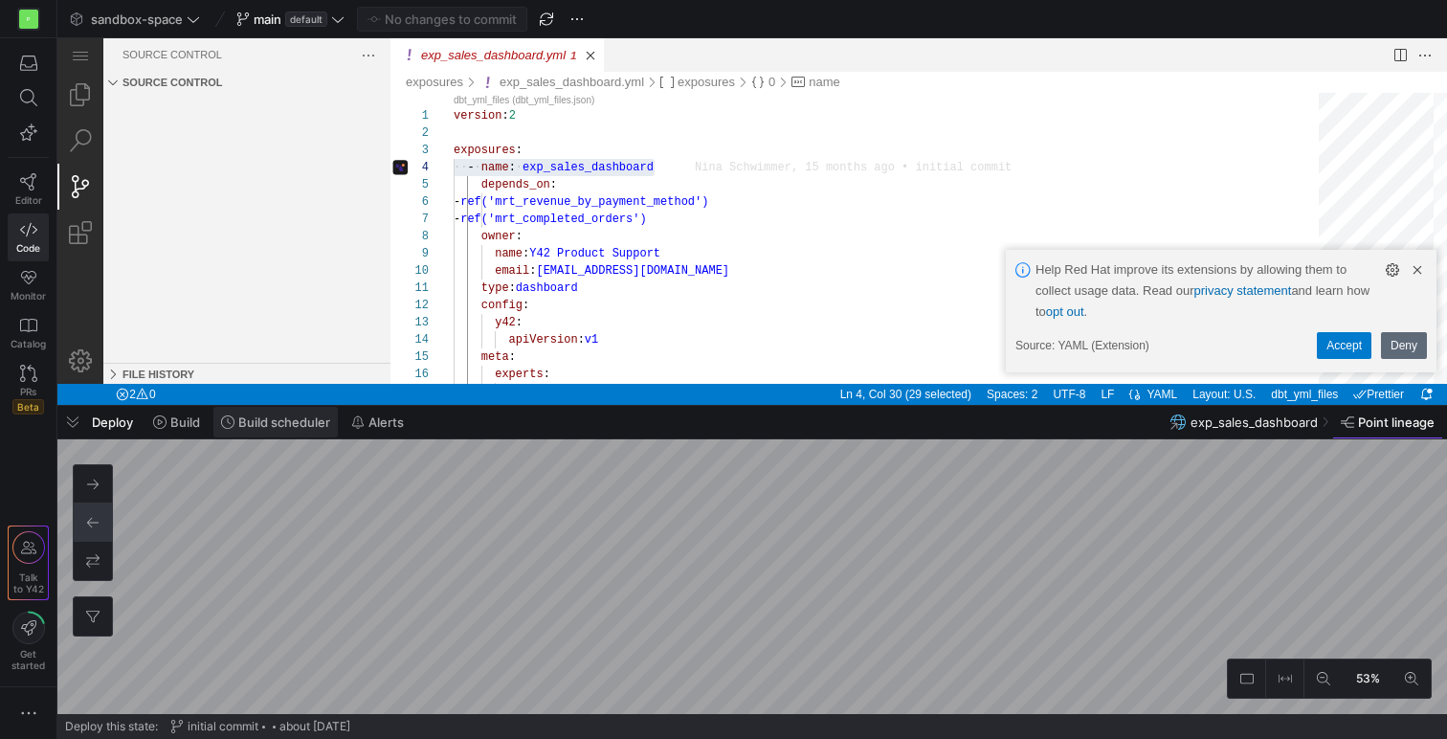
click at [267, 429] on span "Build scheduler" at bounding box center [284, 421] width 92 height 15
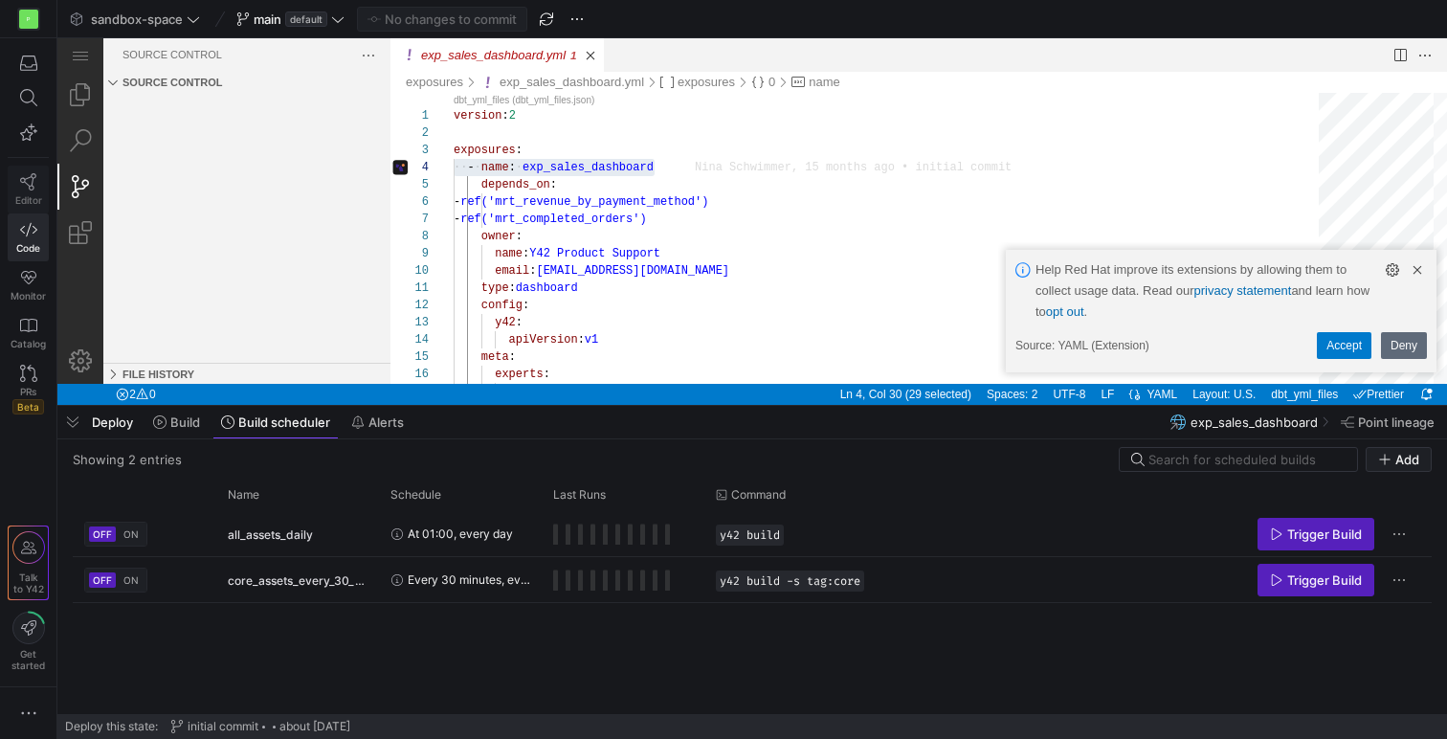
click at [13, 175] on link "Editor" at bounding box center [28, 190] width 41 height 48
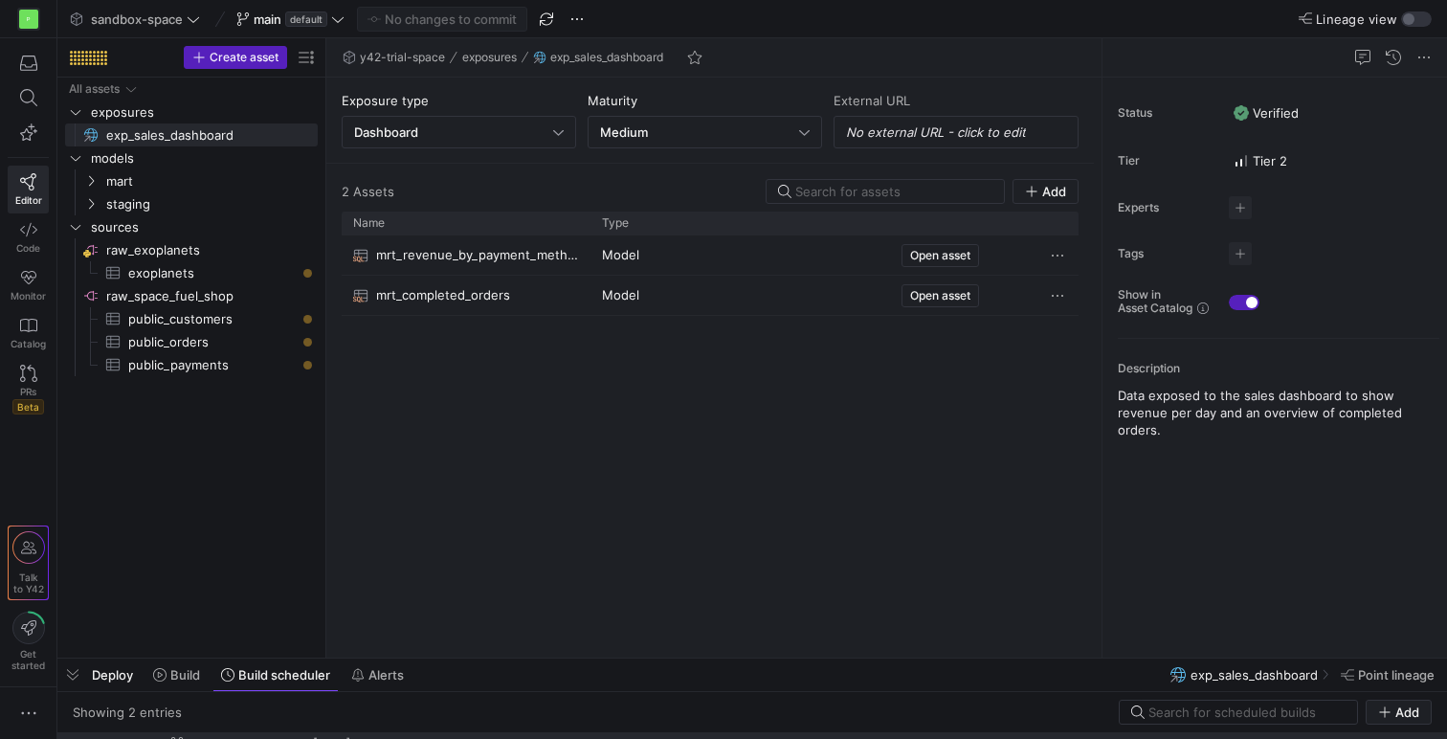
drag, startPoint x: 913, startPoint y: 407, endPoint x: 905, endPoint y: 765, distance: 358.1
click at [905, 738] on html "P Editor Code Monitor Catalog PRs Beta Talk to Y42 Get started sandbox-space ma…" at bounding box center [723, 369] width 1447 height 739
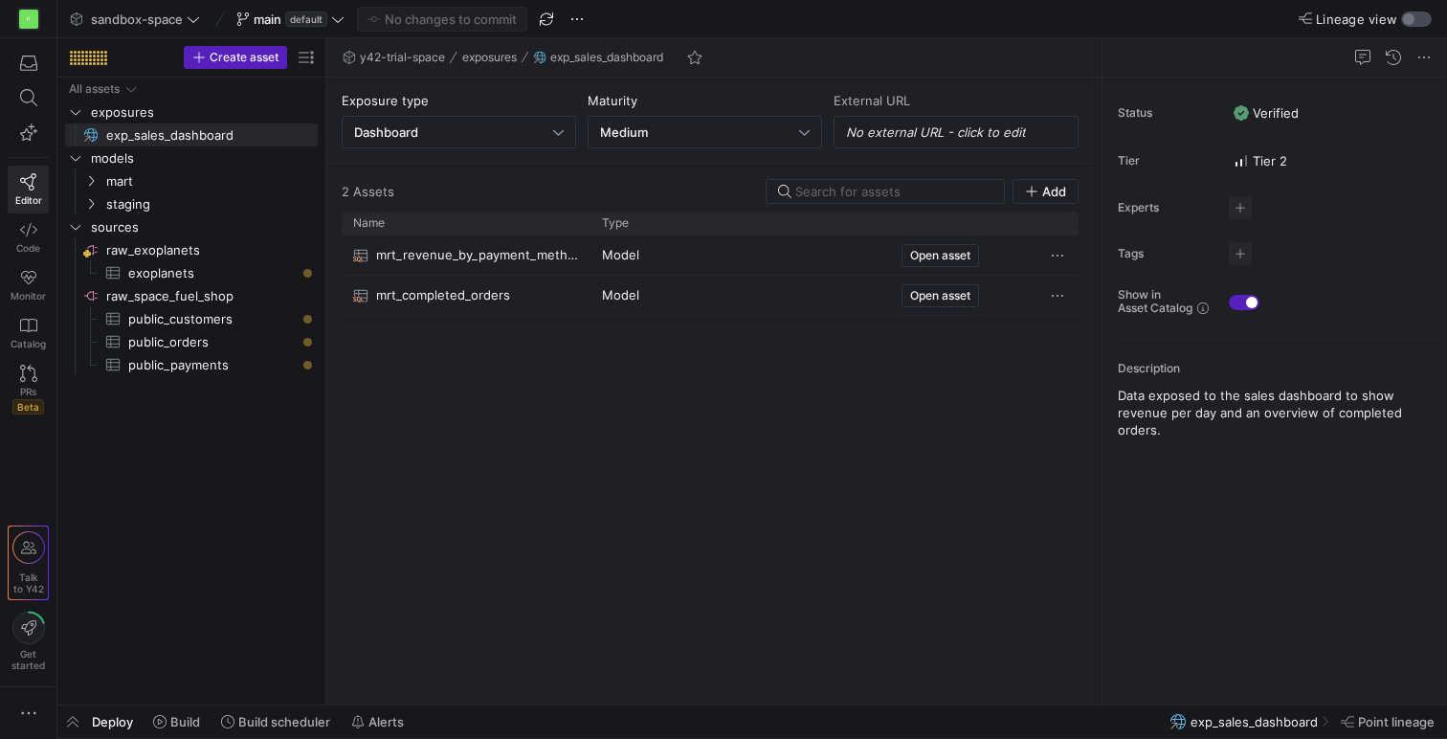
click at [1407, 23] on div "button" at bounding box center [1408, 18] width 11 height 11
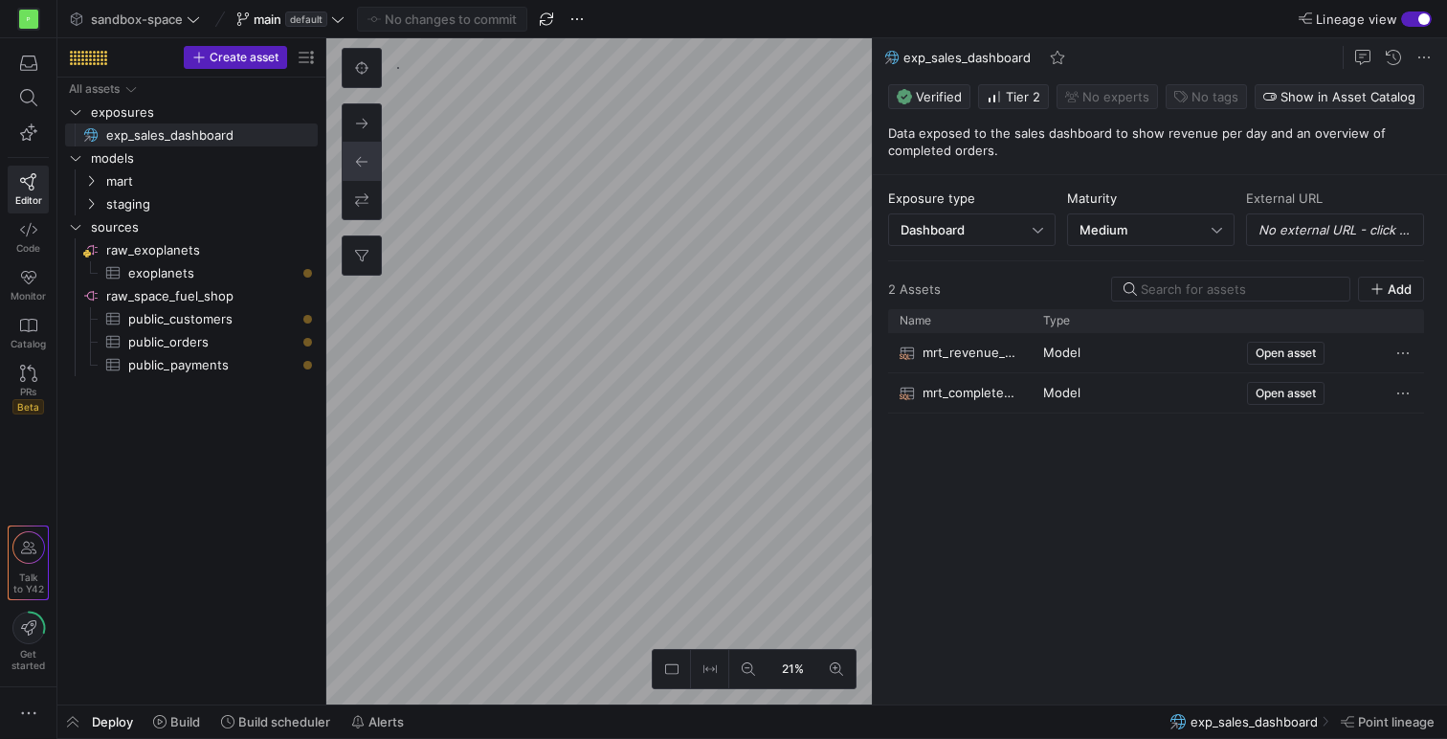
click at [1424, 20] on div "button" at bounding box center [1424, 18] width 11 height 11
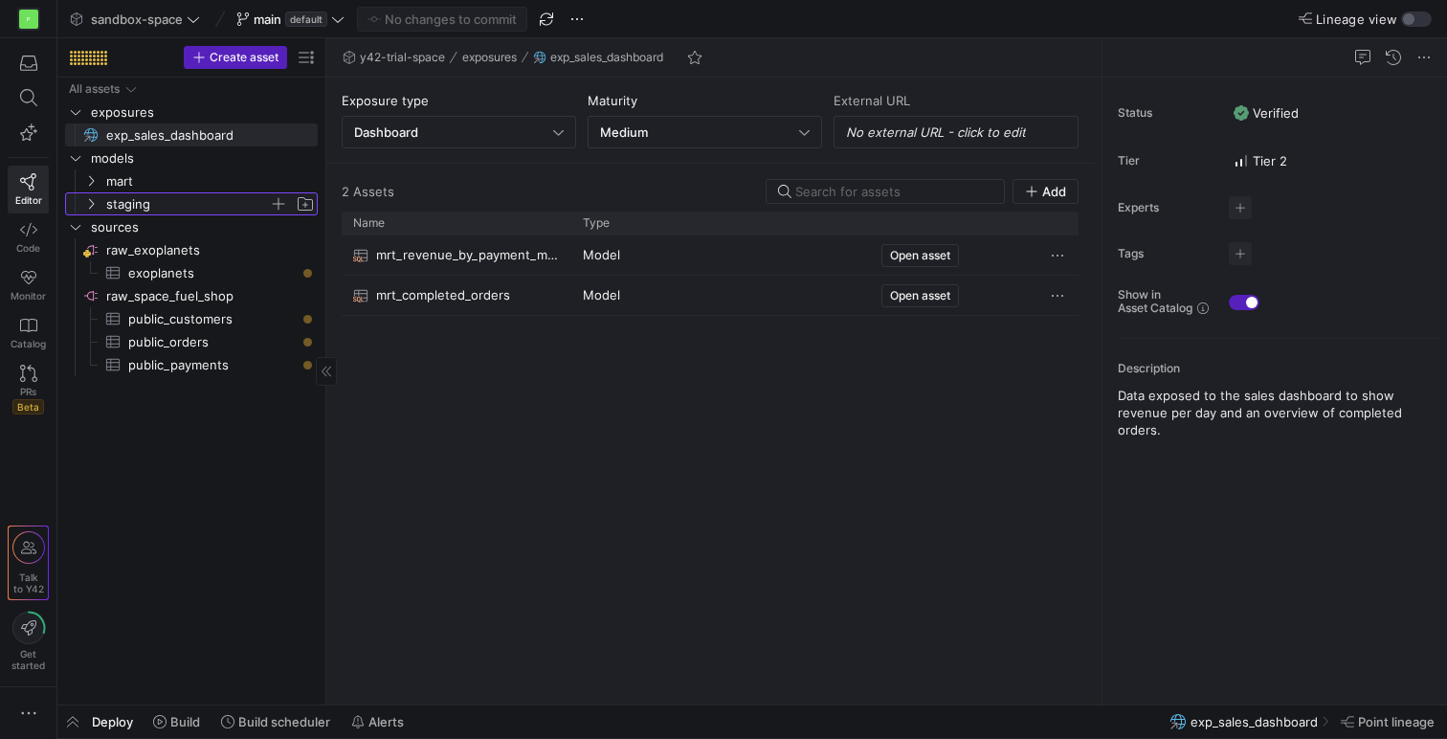
click at [88, 204] on icon "Press SPACE to select this row." at bounding box center [90, 203] width 13 height 11
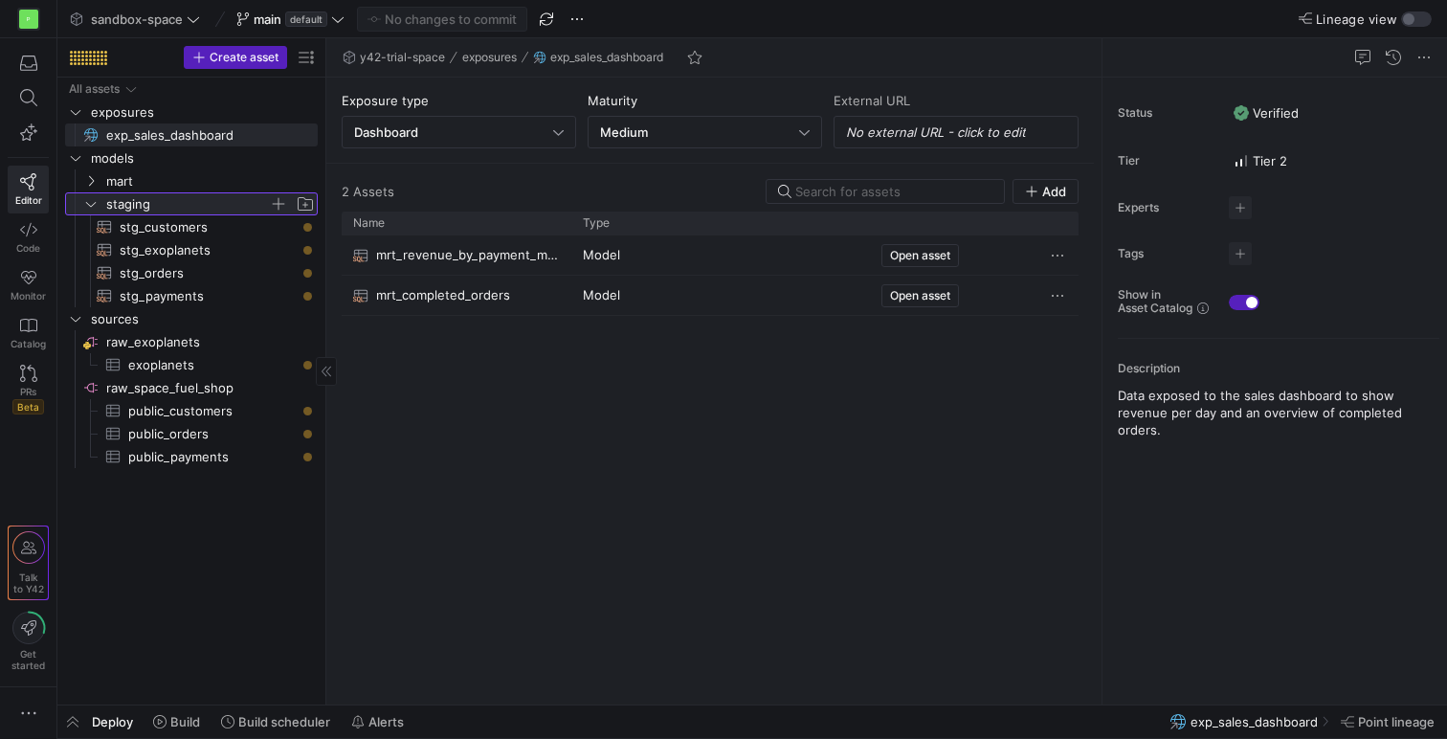
click at [88, 204] on icon at bounding box center [90, 203] width 13 height 11
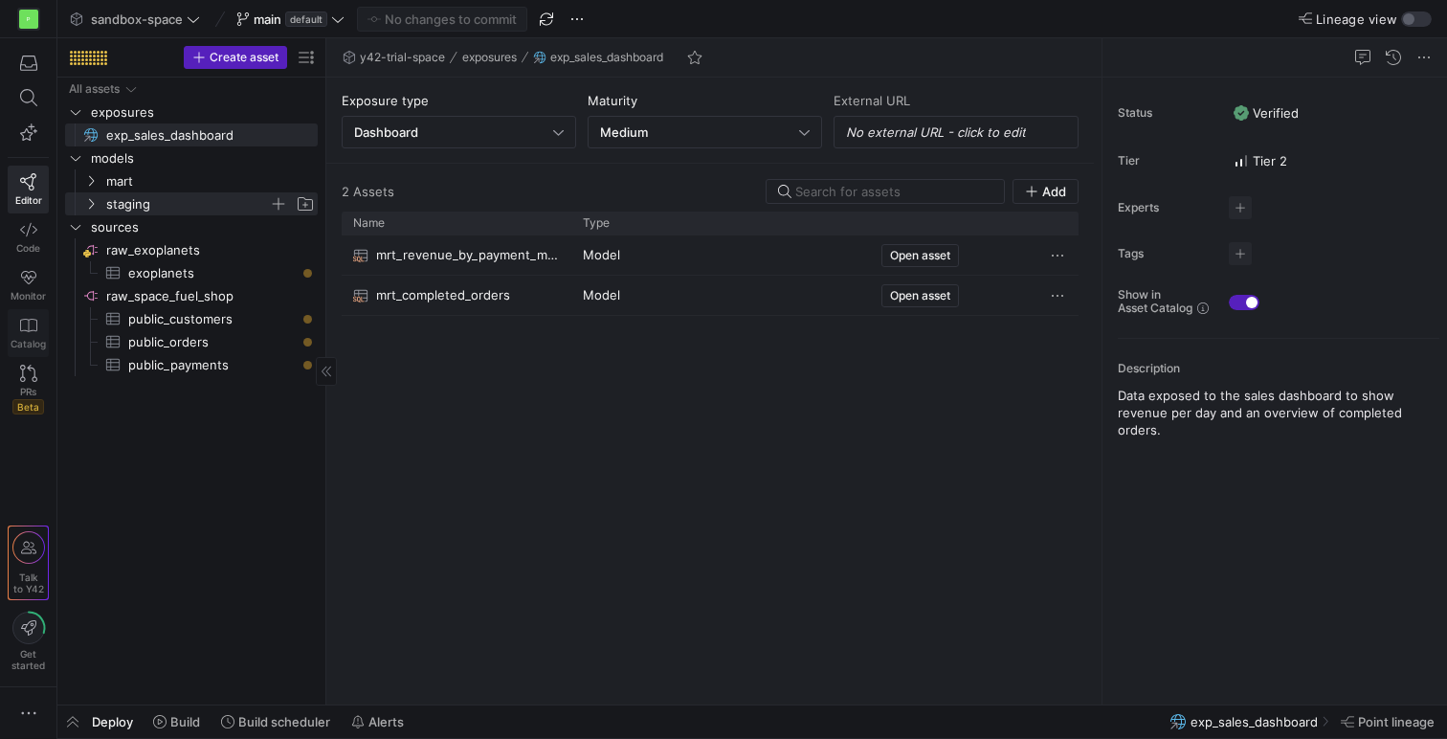
click at [31, 329] on icon at bounding box center [28, 325] width 17 height 13
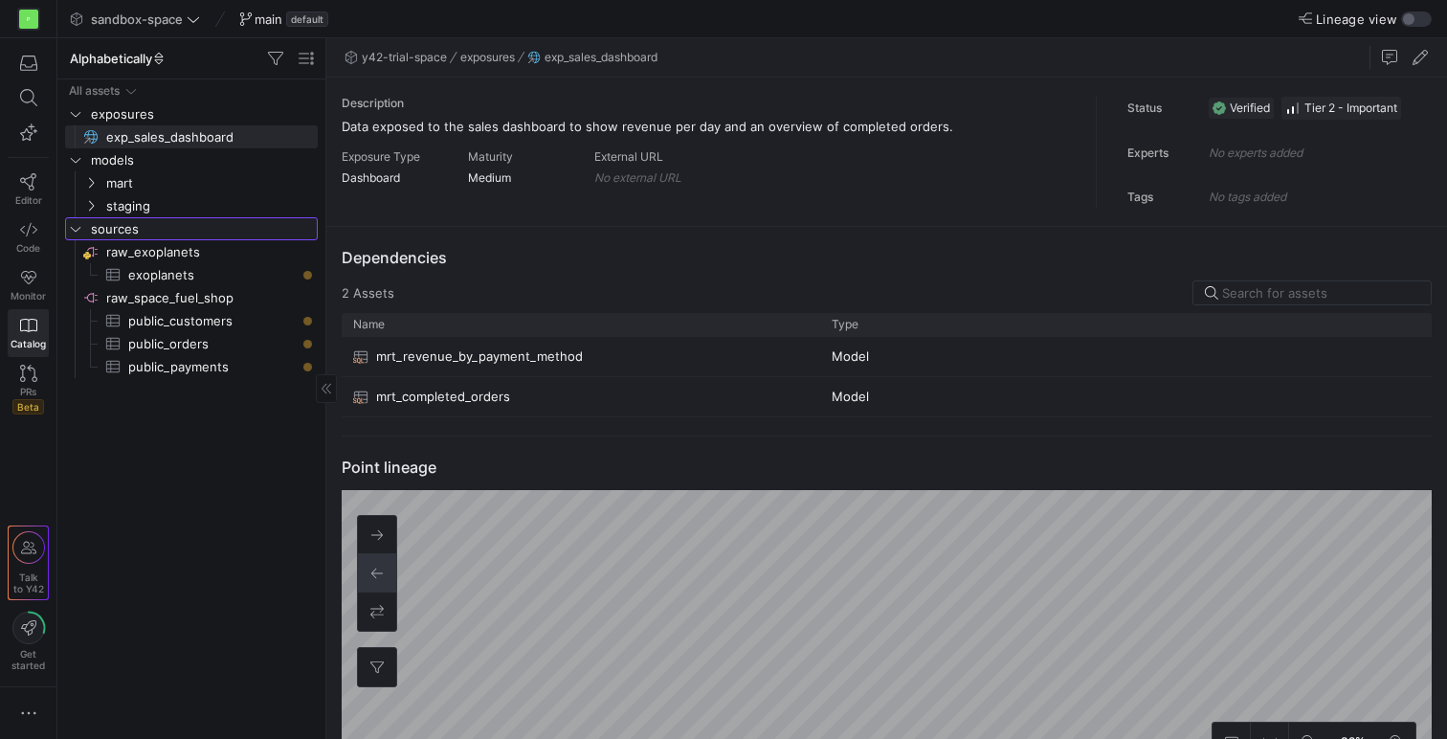
click at [77, 228] on icon "Press SPACE to select this row." at bounding box center [75, 228] width 13 height 11
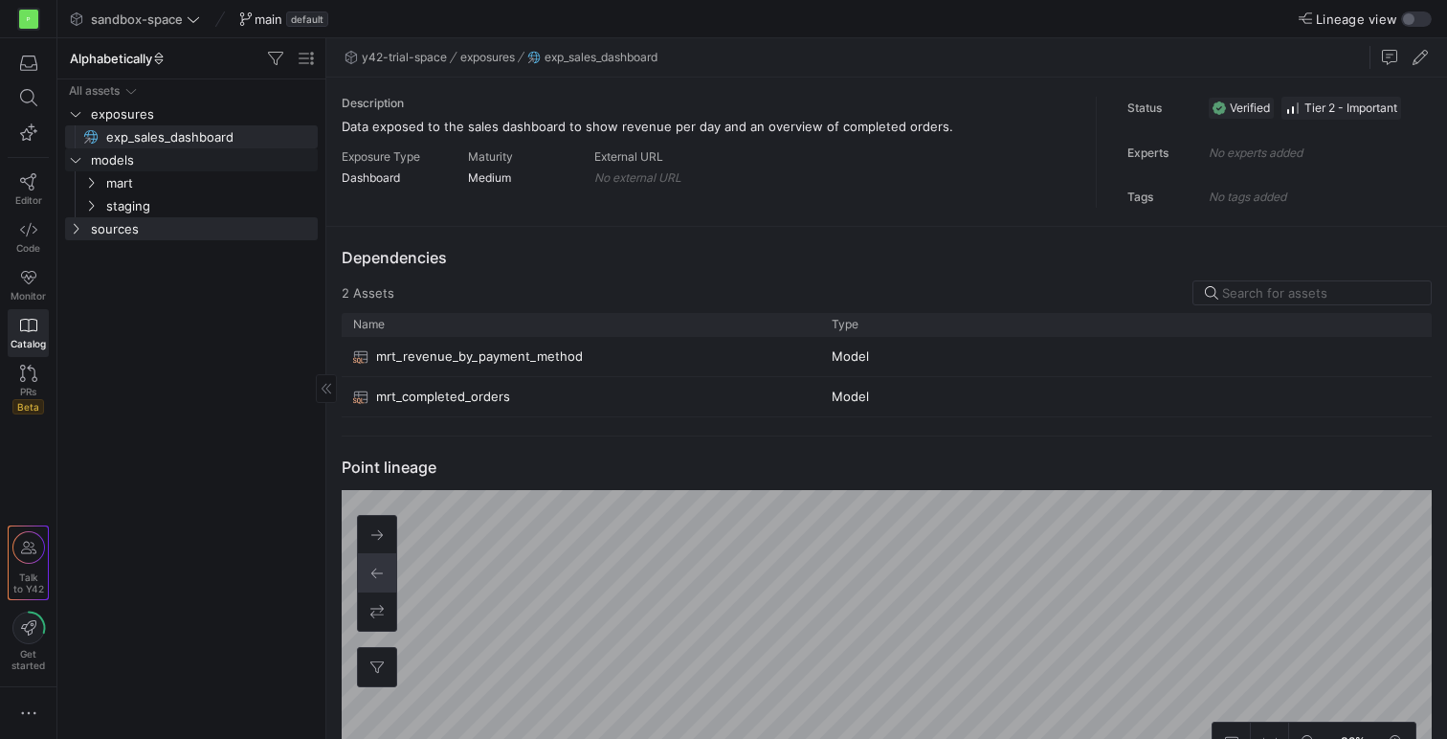
click at [72, 157] on icon "Press SPACE to select this row." at bounding box center [75, 159] width 13 height 11
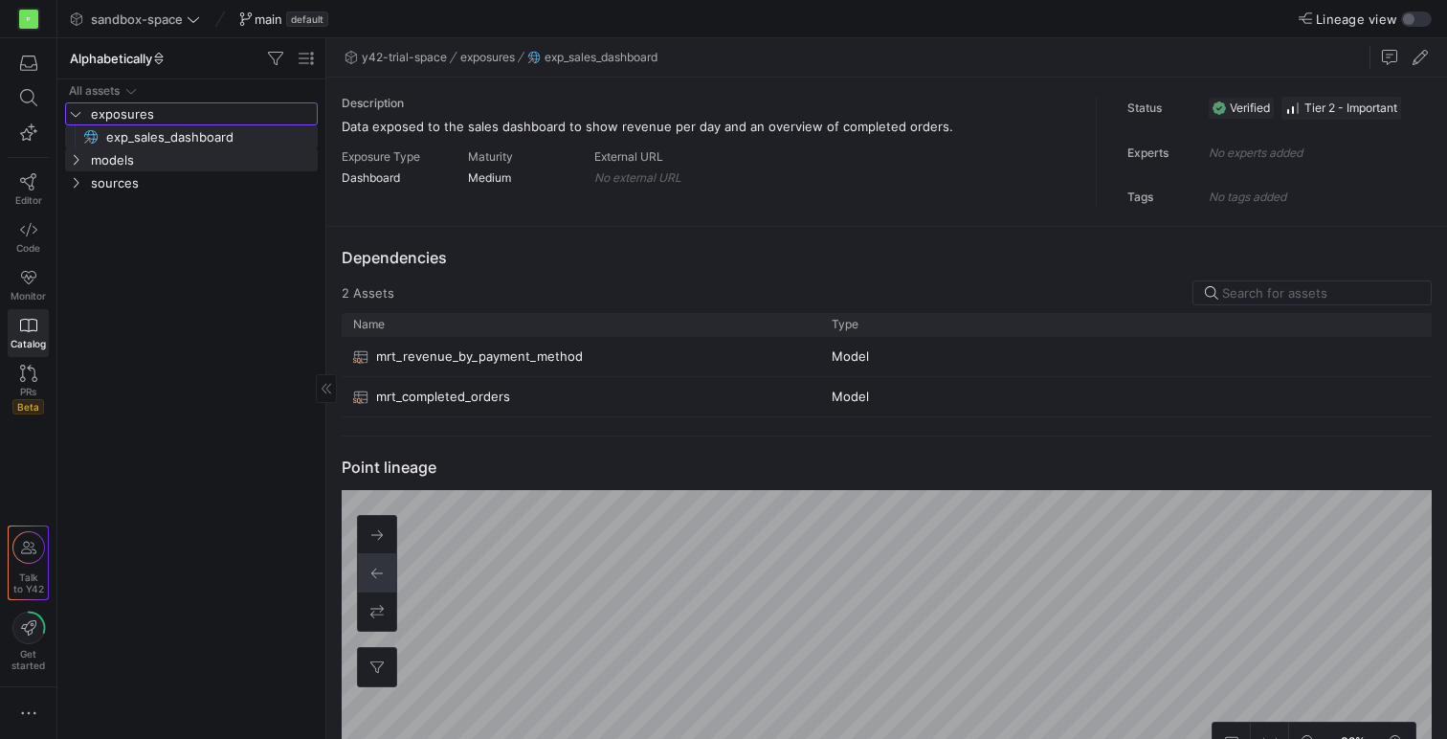
click at [66, 114] on span "exposures" at bounding box center [191, 113] width 251 height 21
click at [66, 112] on span "exposures" at bounding box center [191, 113] width 251 height 21
click at [78, 164] on icon "Press SPACE to select this row." at bounding box center [75, 159] width 13 height 11
click at [137, 66] on span at bounding box center [117, 58] width 103 height 23
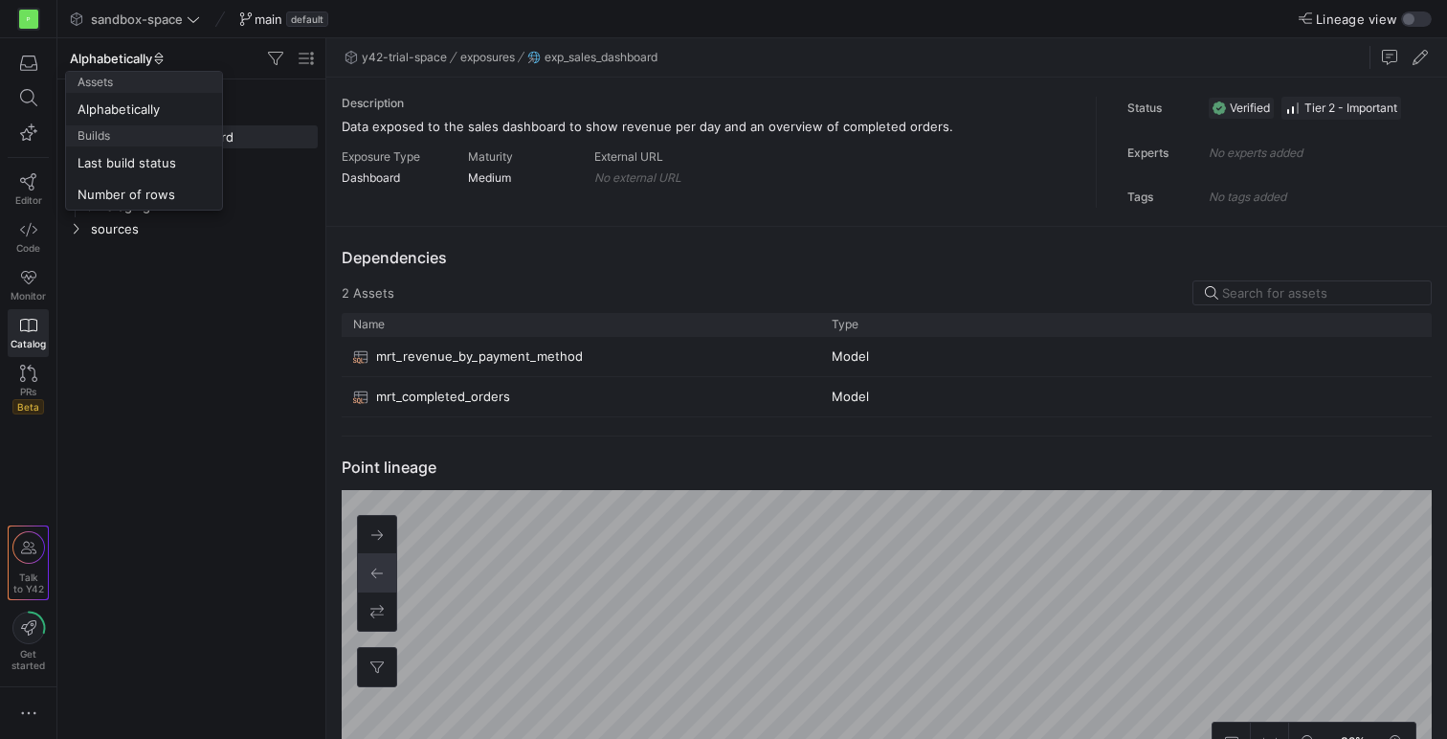
click at [152, 342] on div at bounding box center [723, 369] width 1447 height 739
click at [71, 231] on icon "Press SPACE to select this row." at bounding box center [75, 228] width 13 height 11
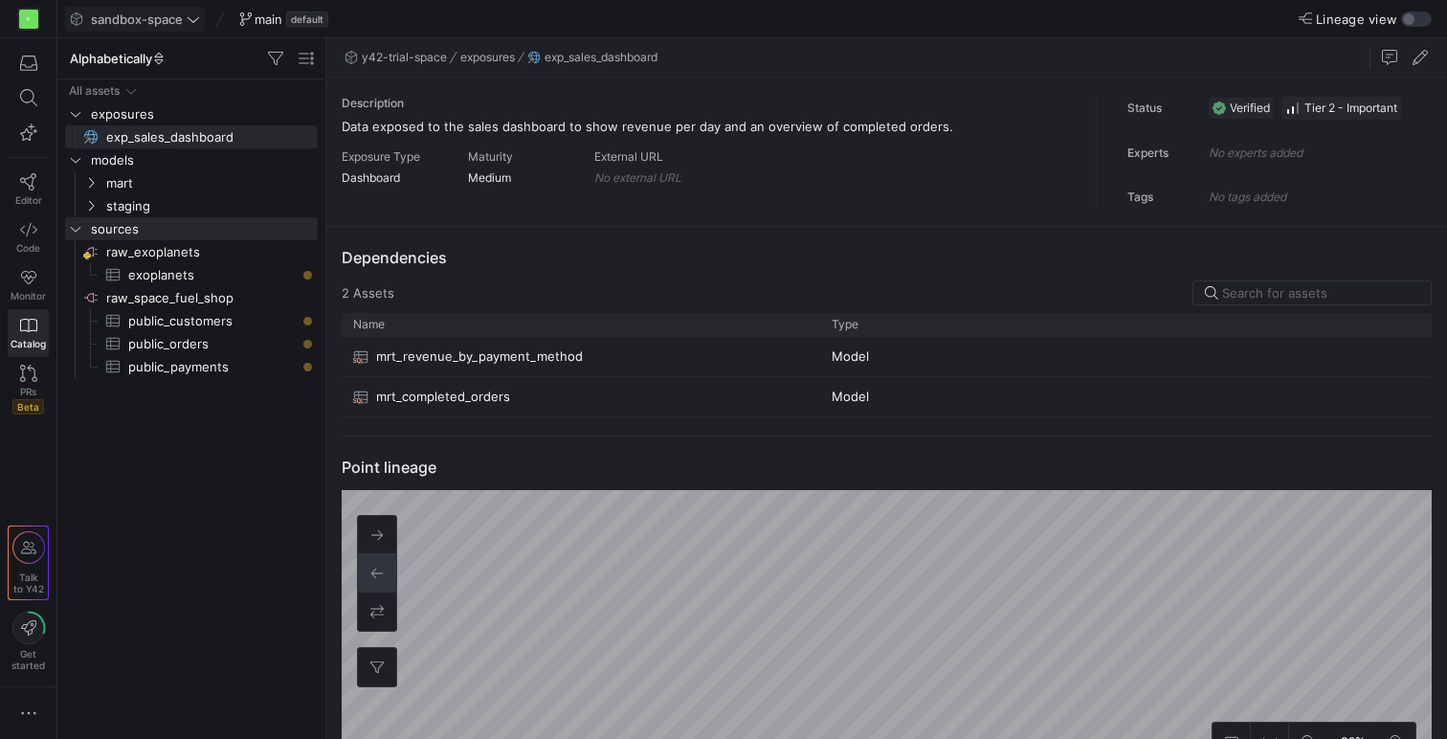
click at [192, 21] on icon at bounding box center [193, 18] width 13 height 13
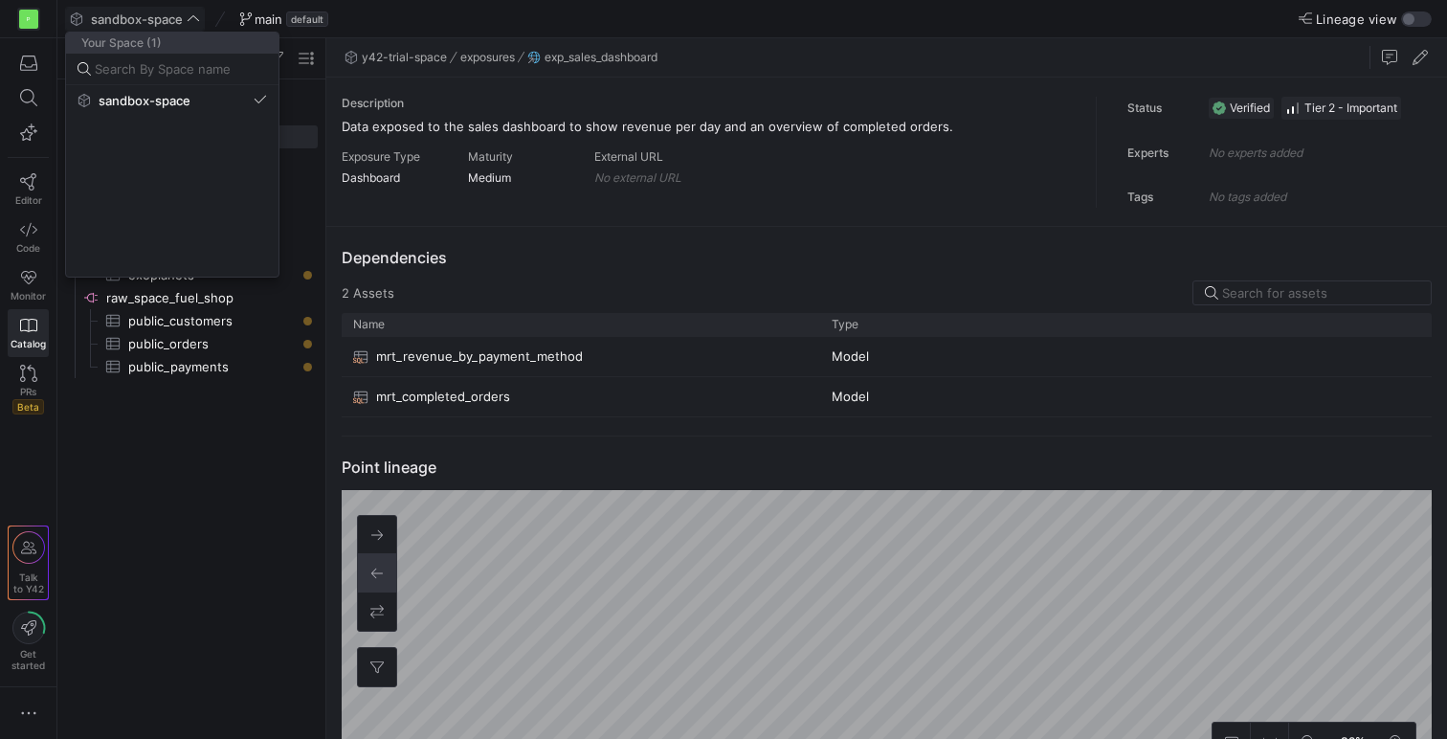
click at [204, 414] on div at bounding box center [723, 369] width 1447 height 739
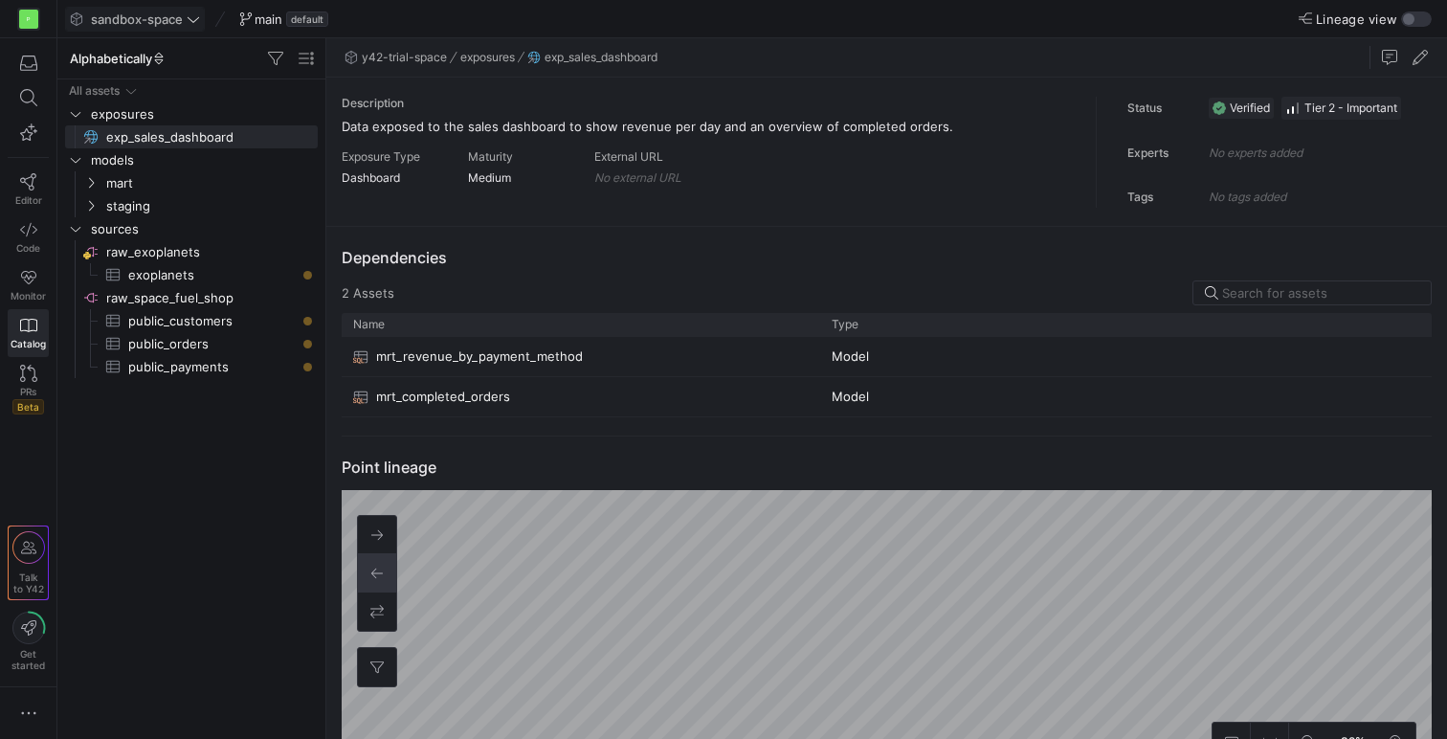
click at [270, 24] on span "main" at bounding box center [269, 18] width 28 height 15
click at [27, 189] on icon at bounding box center [28, 181] width 17 height 17
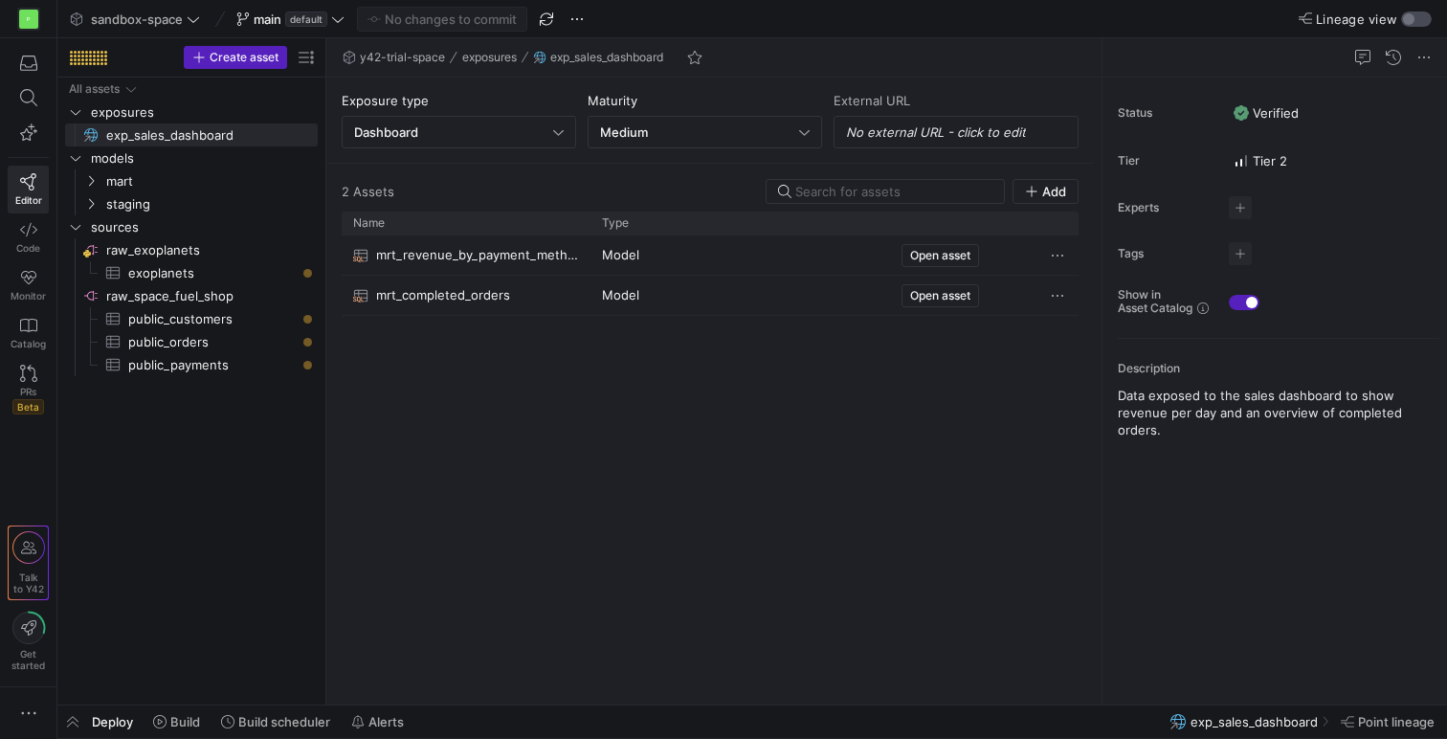
click at [1417, 21] on div "button" at bounding box center [1416, 18] width 31 height 15
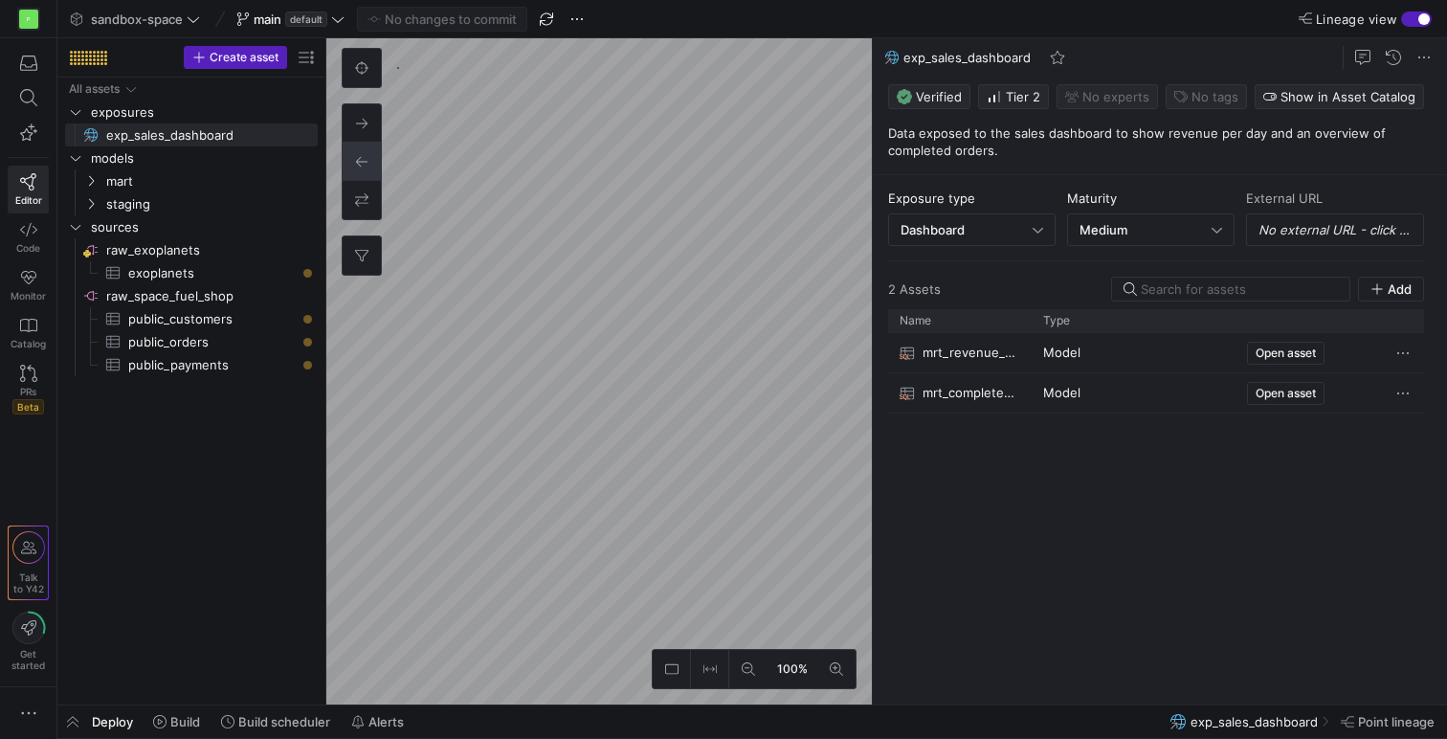
click at [1417, 22] on div "button" at bounding box center [1416, 18] width 31 height 15
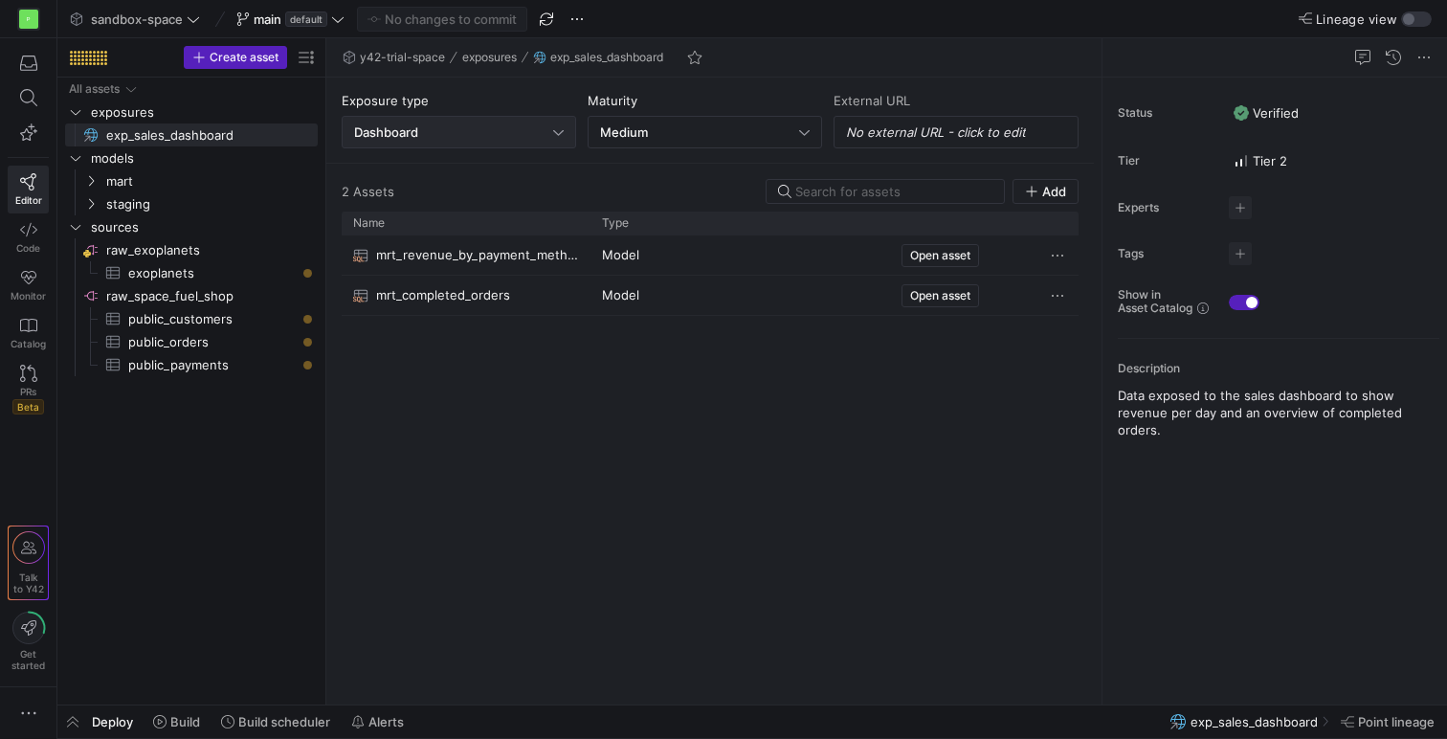
click at [399, 117] on div "Dashboard" at bounding box center [459, 132] width 210 height 31
click at [585, 550] on div at bounding box center [723, 369] width 1447 height 739
click at [4, 75] on div "Editor Code Monitor Catalog PRs Beta" at bounding box center [28, 233] width 56 height 391
click at [11, 71] on span "button" at bounding box center [28, 63] width 39 height 33
